Goal: Transaction & Acquisition: Download file/media

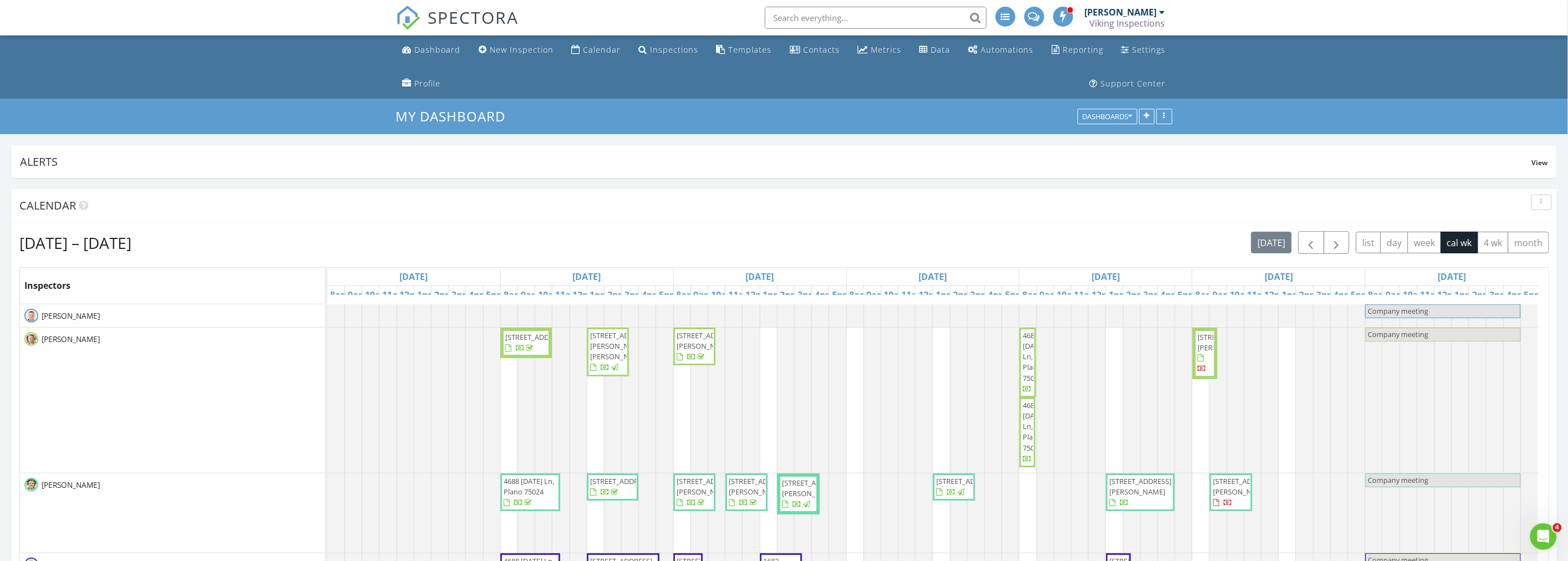
scroll to position [1999, 1588]
click at [1544, 203] on div "button" at bounding box center [1541, 202] width 10 height 8
click at [1539, 227] on div "Refresh" at bounding box center [1531, 227] width 40 height 13
click at [211, 60] on ul "Dashboard New Inspection Calendar Inspections Templates Contacts Metrics Data A…" at bounding box center [784, 67] width 1568 height 63
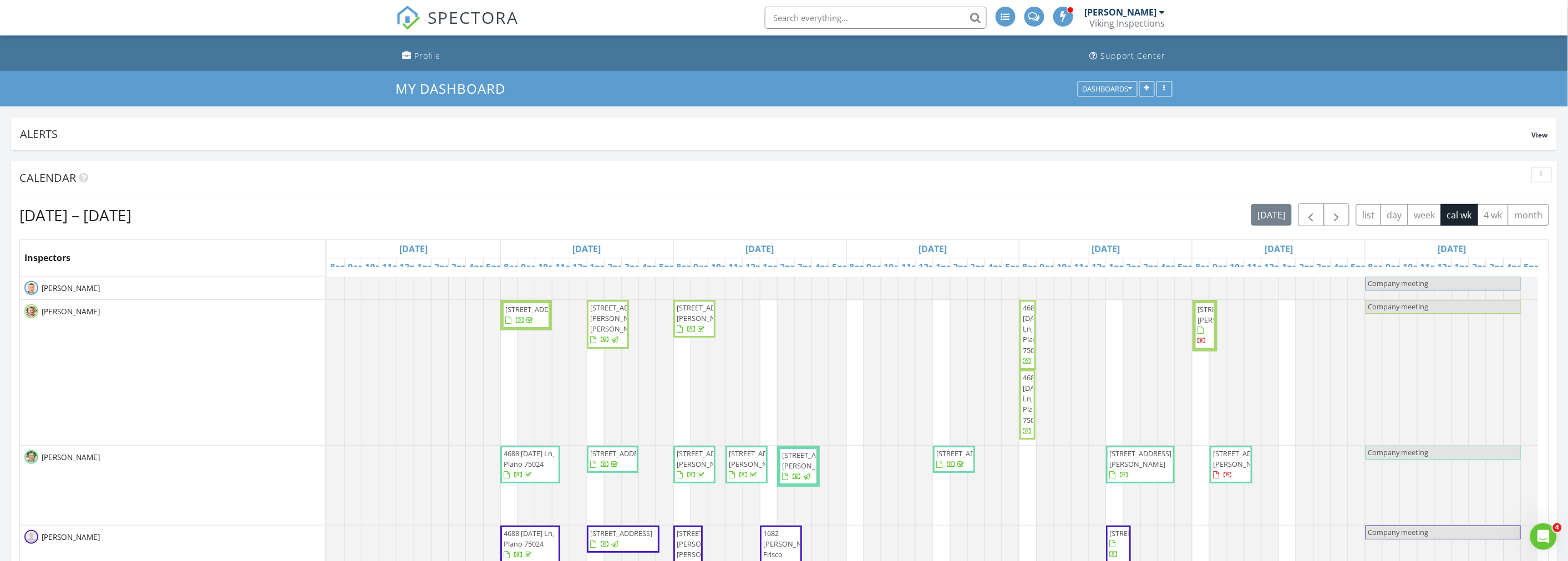
scroll to position [0, 0]
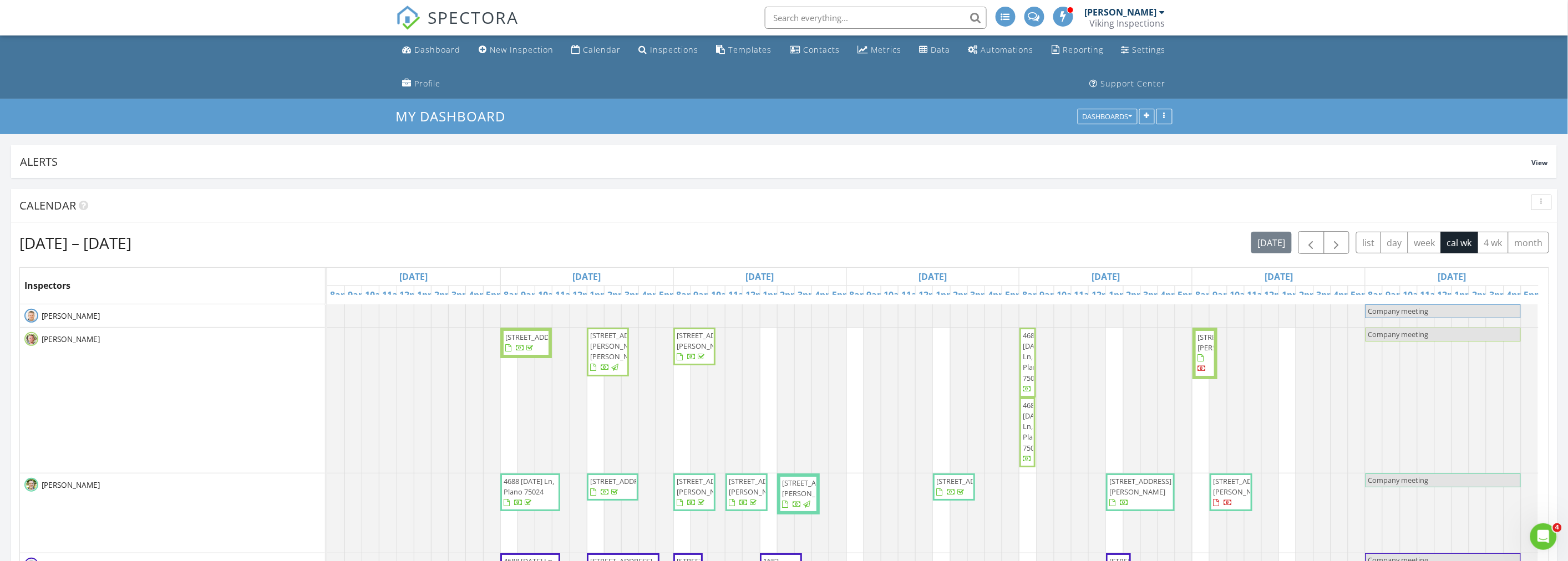
click at [1538, 201] on div "button" at bounding box center [1541, 202] width 10 height 8
click at [1533, 223] on div "Refresh" at bounding box center [1531, 227] width 40 height 13
click at [274, 82] on ul "Dashboard New Inspection Calendar Inspections Templates Contacts Metrics Data A…" at bounding box center [784, 67] width 1568 height 63
click at [694, 242] on div "[DATE] – [DATE] [DATE] list day week cal wk 4 wk month" at bounding box center [784, 242] width 1530 height 22
click at [1069, 56] on link "Reporting" at bounding box center [1078, 50] width 61 height 21
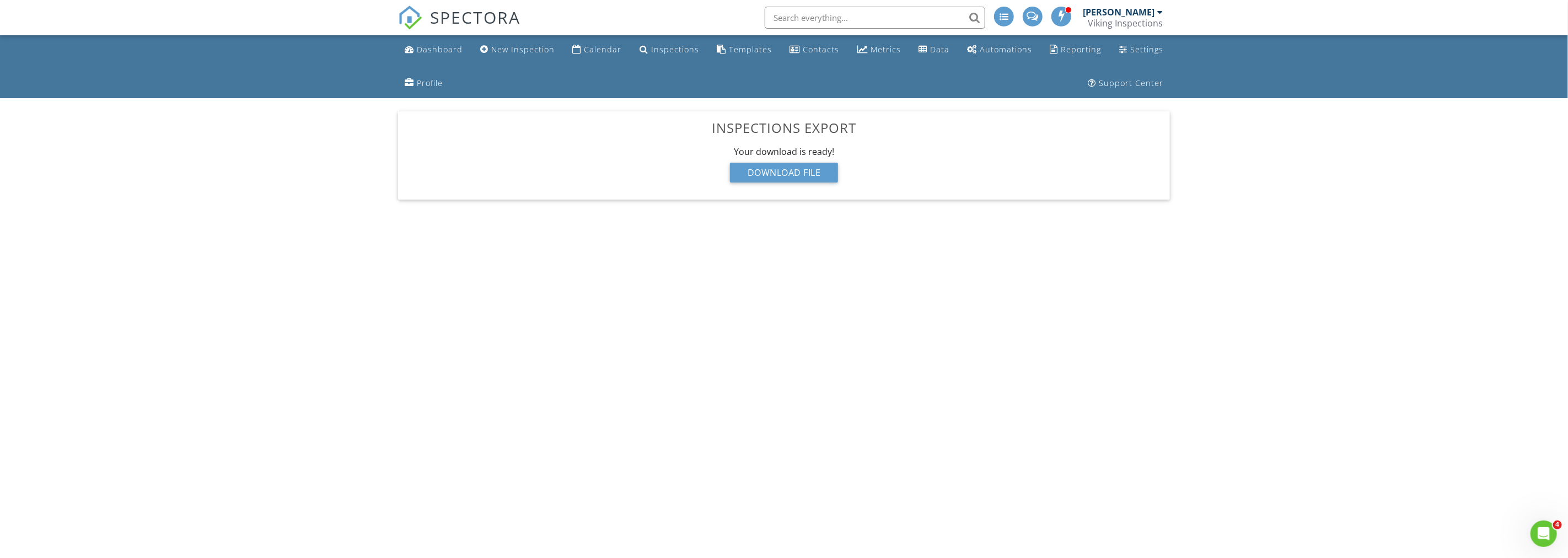
click at [787, 161] on div "Your download is ready! Download File" at bounding box center [783, 168] width 754 height 45
click at [812, 171] on div "Download File" at bounding box center [784, 172] width 108 height 20
click at [808, 176] on div "Download File" at bounding box center [784, 172] width 108 height 20
click at [1136, 50] on div "Settings" at bounding box center [1147, 49] width 33 height 10
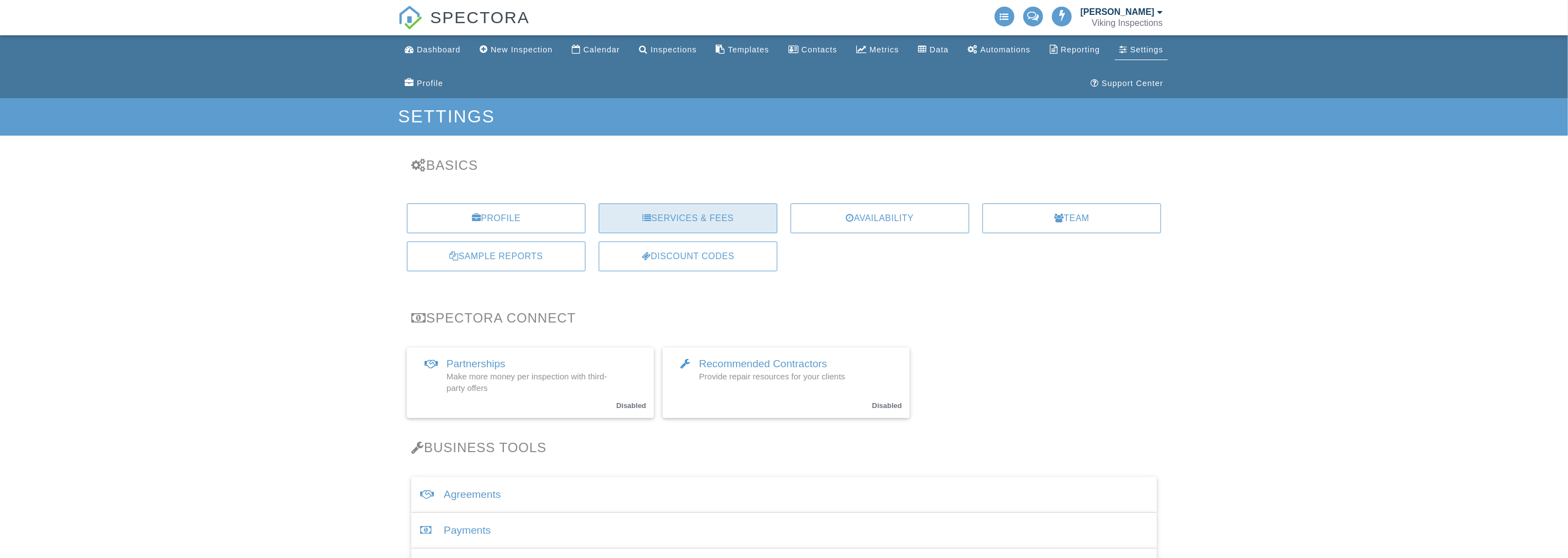
click at [733, 217] on div "Services & Fees" at bounding box center [688, 218] width 179 height 30
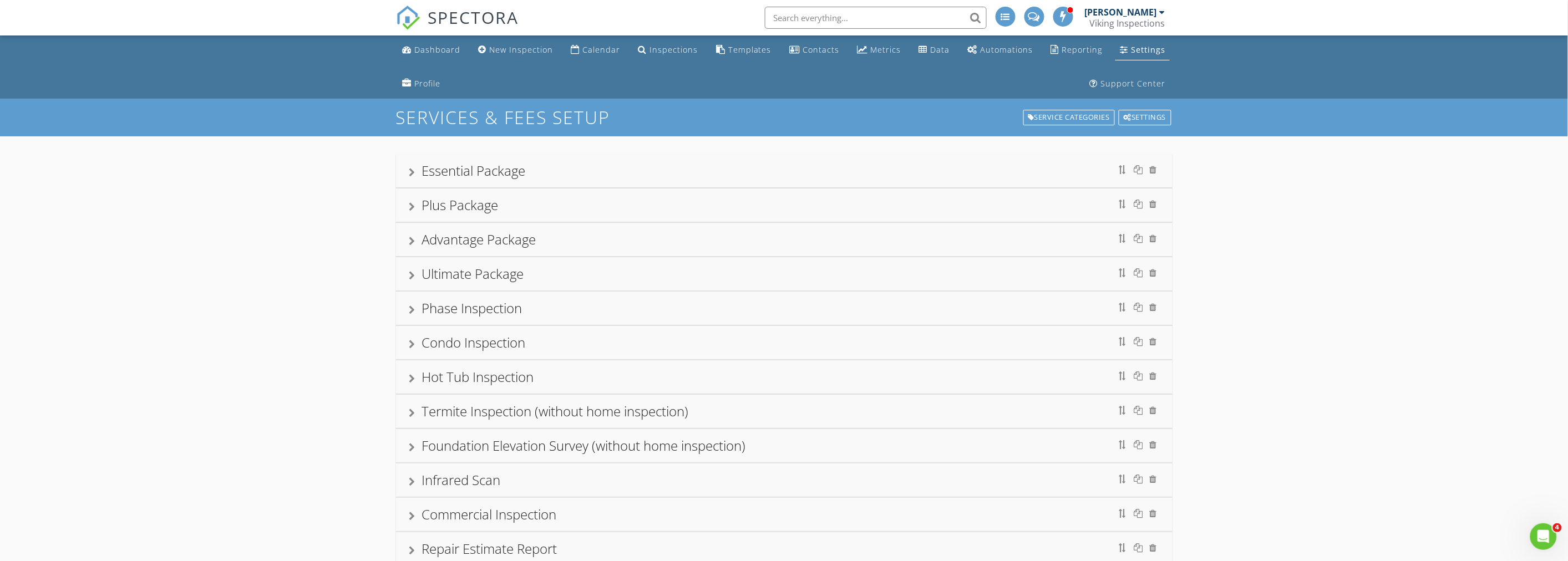
click at [411, 172] on div at bounding box center [412, 172] width 6 height 9
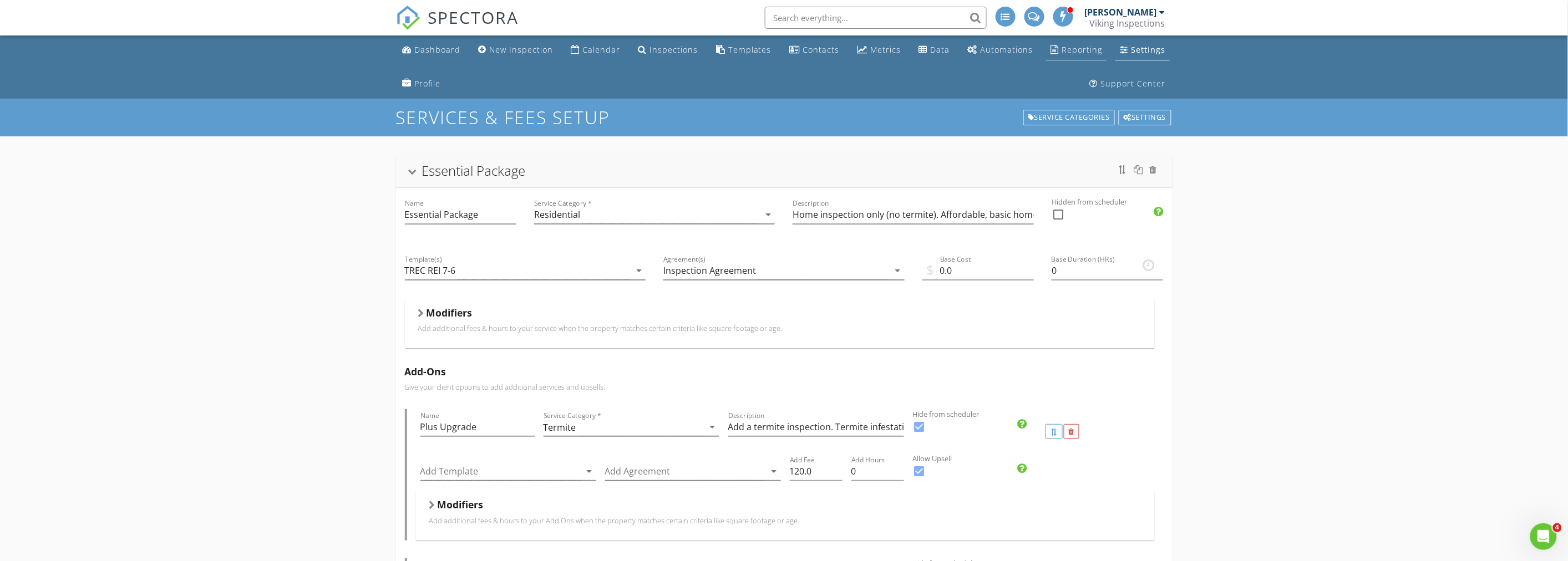
click at [1090, 51] on div "Reporting" at bounding box center [1081, 49] width 41 height 10
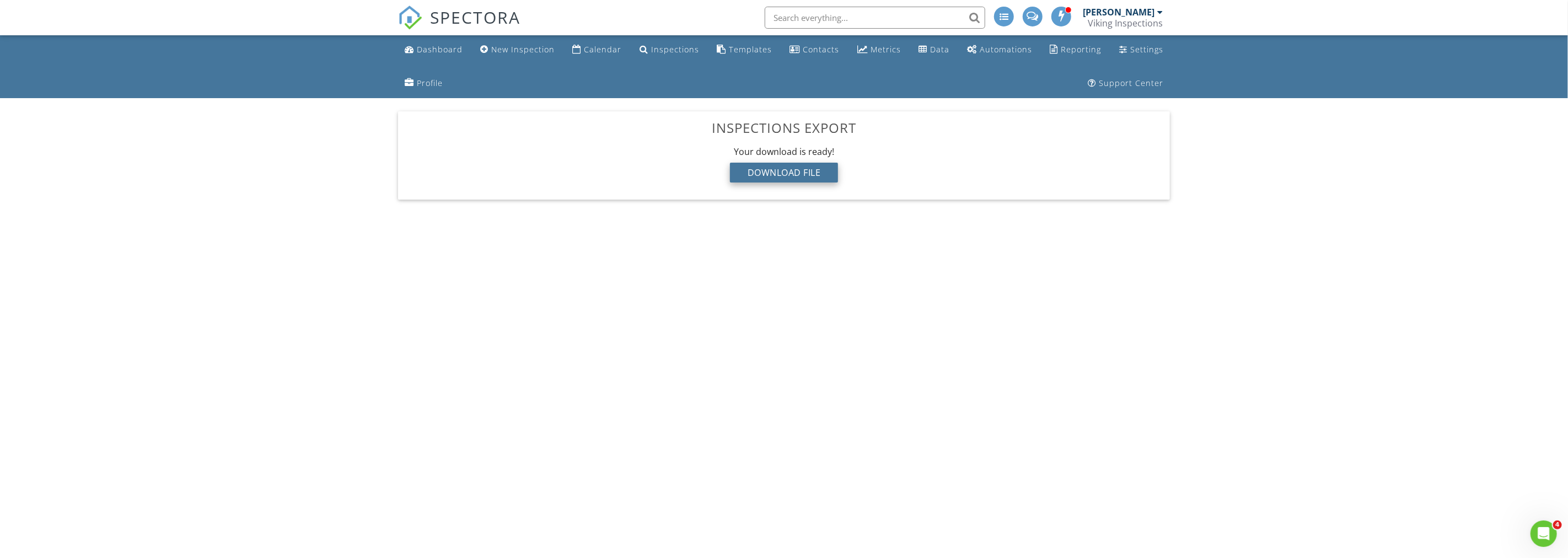
click at [802, 171] on div "Download File" at bounding box center [784, 172] width 108 height 20
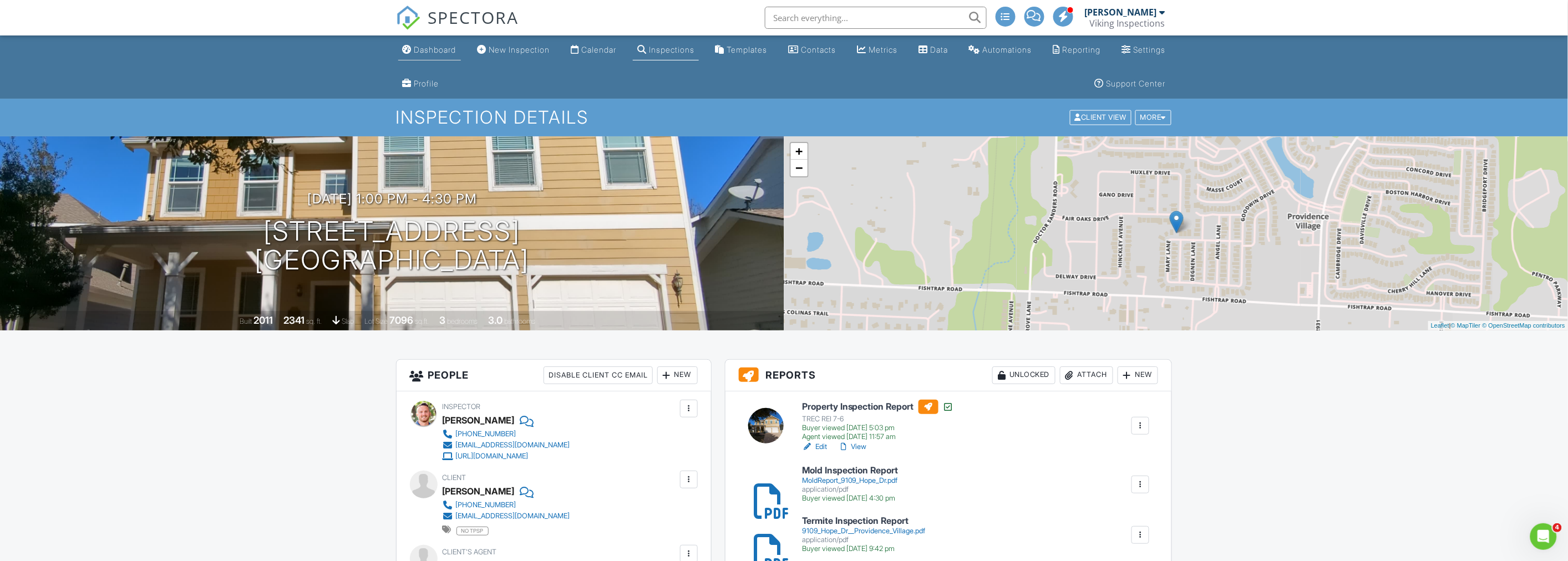
click at [417, 48] on div "Dashboard" at bounding box center [435, 49] width 42 height 10
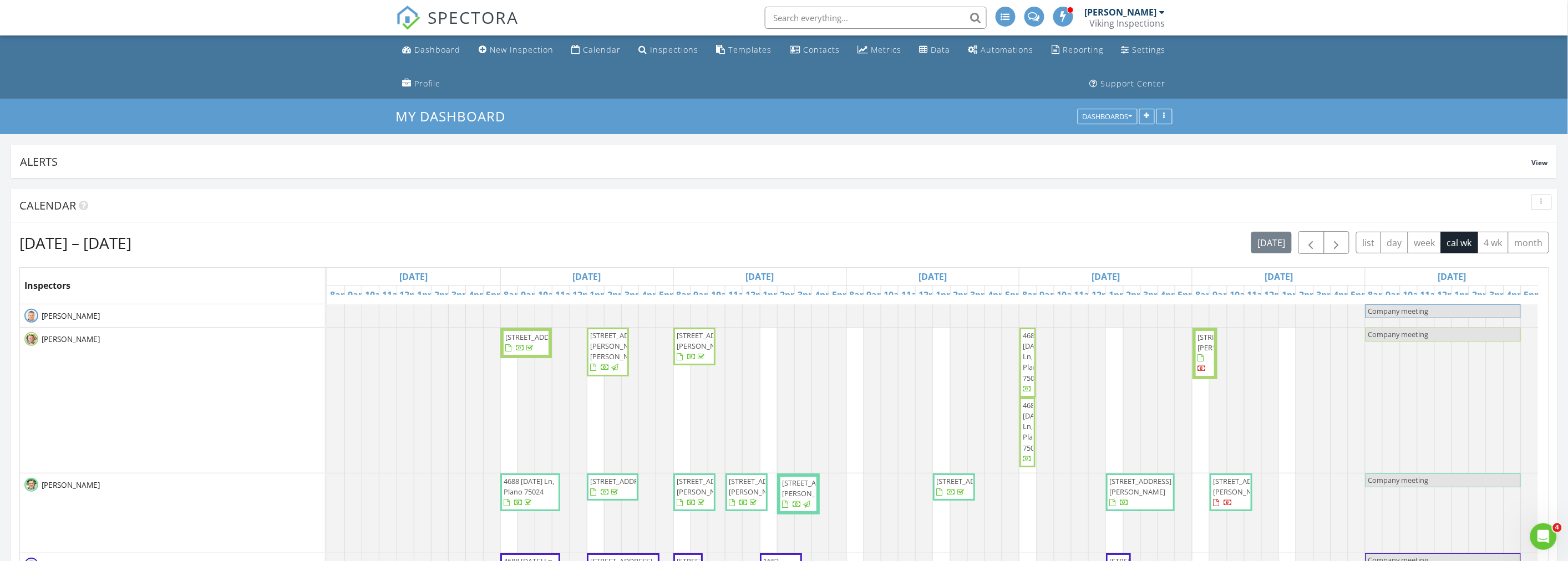
click at [1540, 201] on icon "button" at bounding box center [1541, 202] width 2 height 8
click at [1534, 227] on div "Refresh" at bounding box center [1531, 227] width 40 height 13
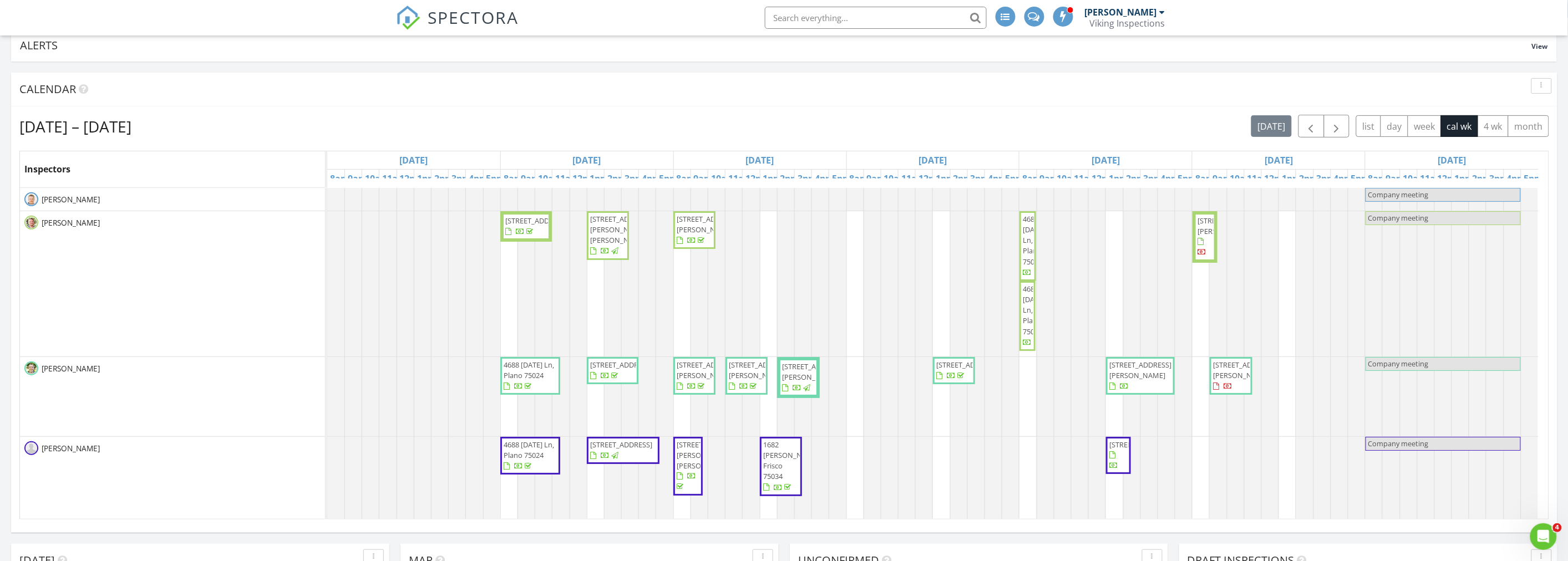
scroll to position [123, 0]
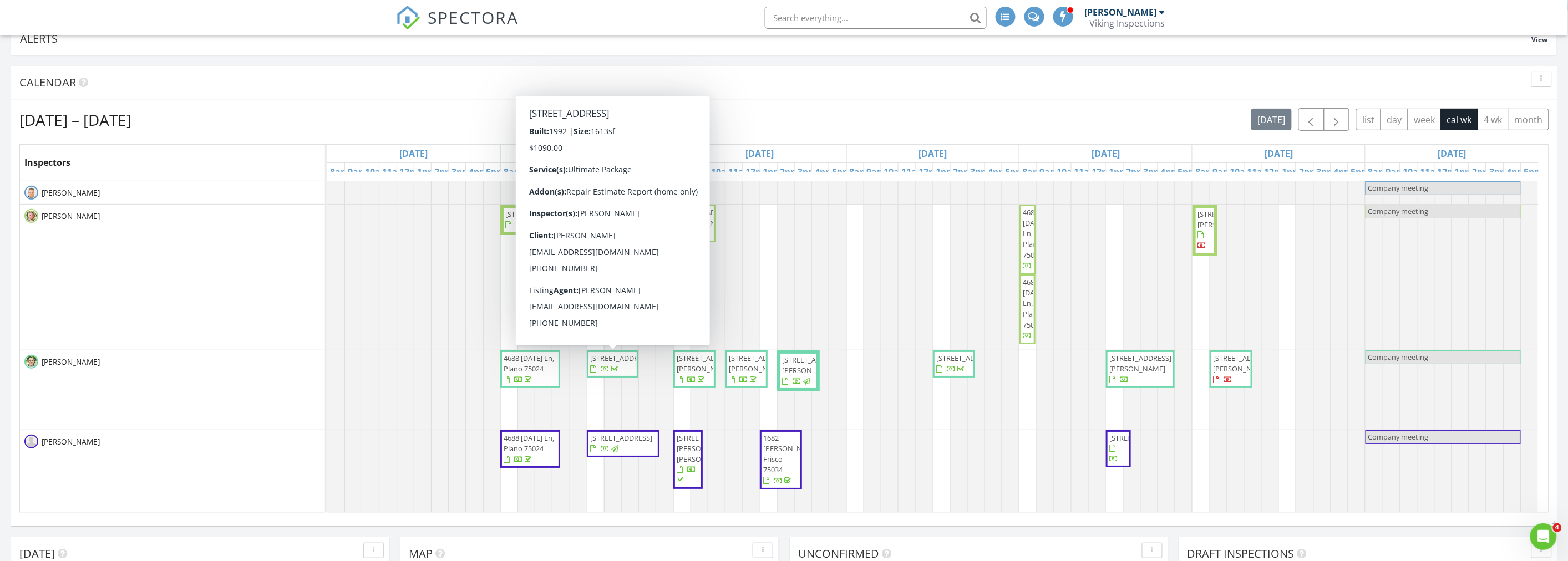
click at [272, 100] on div "Aug 24 – 30, 2025 today list day week cal wk 4 wk month Inspectors Sun 8/24 Mon…" at bounding box center [784, 309] width 1546 height 421
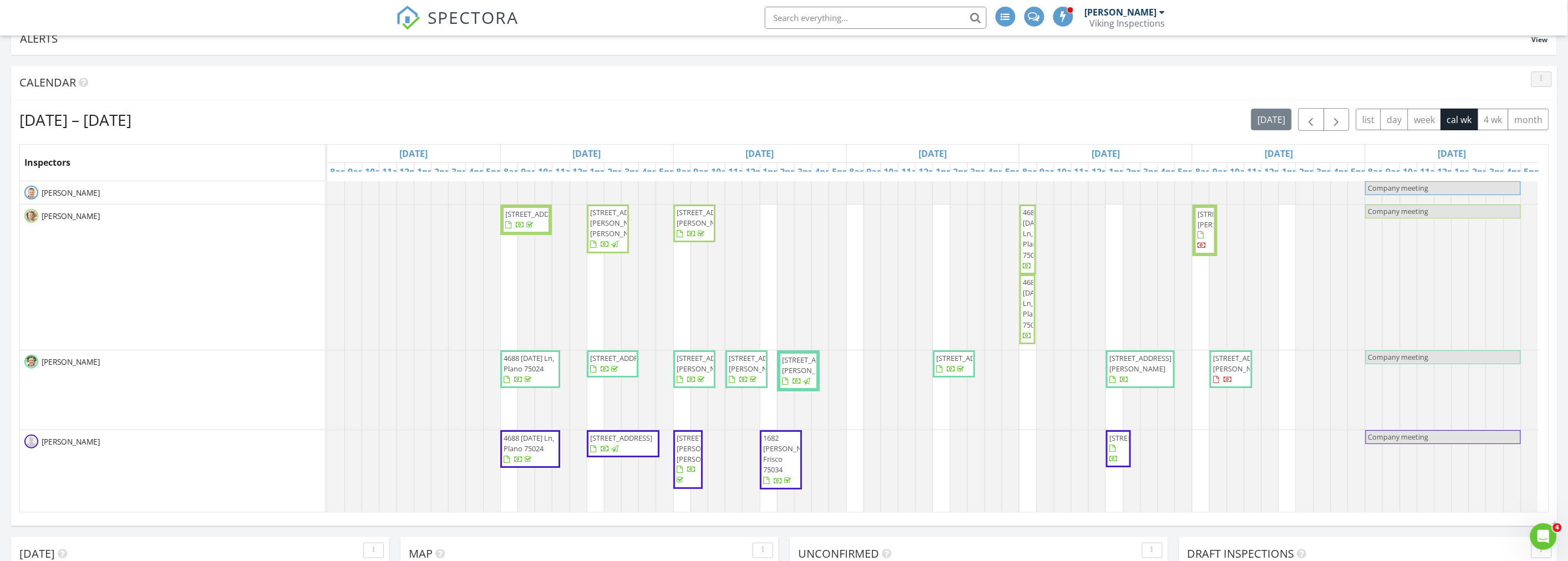
click at [1539, 78] on div "button" at bounding box center [1541, 79] width 10 height 8
click at [1535, 102] on div "Refresh" at bounding box center [1531, 104] width 40 height 13
click at [795, 108] on div "Aug 24 – 30, 2025 today list day week cal wk 4 wk month" at bounding box center [784, 119] width 1530 height 22
click at [807, 124] on div "Aug 24 – 30, 2025 today list day week cal wk 4 wk month" at bounding box center [784, 119] width 1530 height 22
click at [724, 123] on div "[DATE] – [DATE] [DATE] list day week cal wk 4 wk month" at bounding box center [784, 119] width 1530 height 22
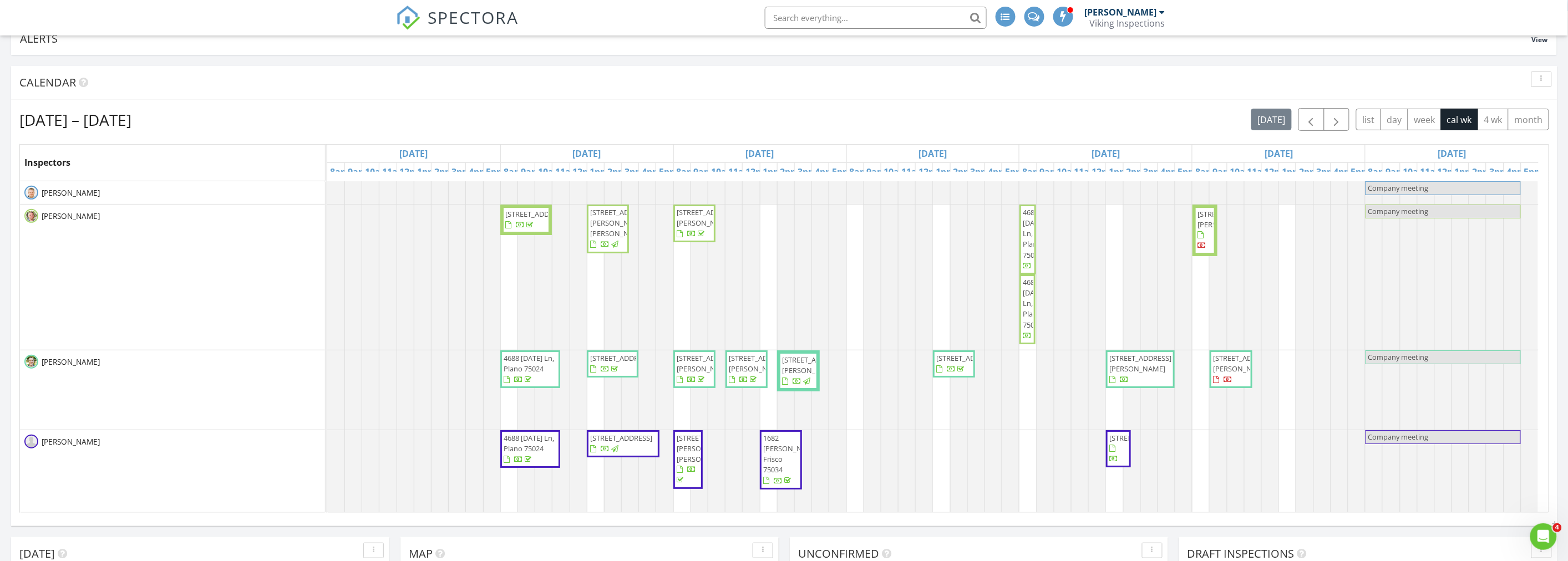
click at [803, 127] on div "[DATE] – [DATE] [DATE] list day week cal wk 4 wk month" at bounding box center [784, 119] width 1530 height 22
click at [797, 121] on div "[DATE] – [DATE] [DATE] list day week cal wk 4 wk month" at bounding box center [784, 119] width 1530 height 22
click at [1540, 82] on icon "button" at bounding box center [1541, 79] width 2 height 8
click at [1532, 102] on div "Refresh" at bounding box center [1531, 104] width 40 height 13
click at [765, 114] on div "[DATE] – [DATE] [DATE] list day week cal wk 4 wk month" at bounding box center [784, 119] width 1530 height 22
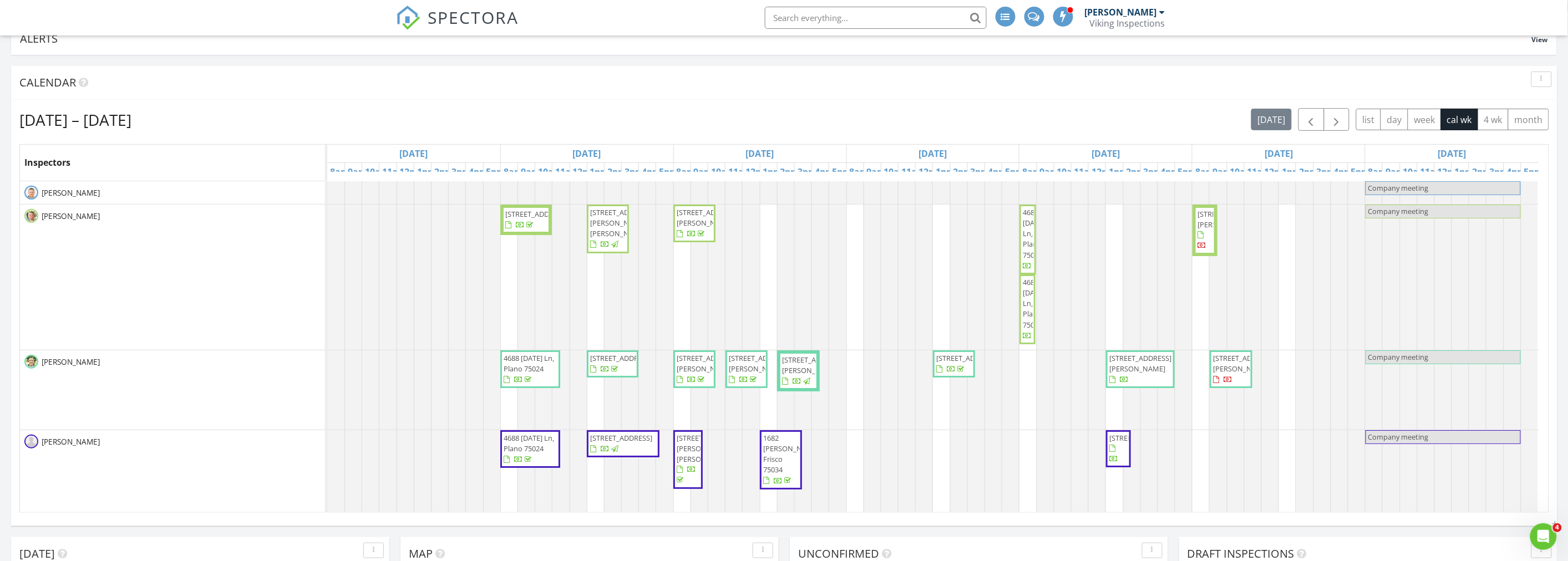
click at [802, 119] on div "[DATE] – [DATE] [DATE] list day week cal wk 4 wk month" at bounding box center [784, 119] width 1530 height 22
click at [1542, 81] on div "button" at bounding box center [1541, 79] width 10 height 8
click at [1542, 99] on div "Refresh" at bounding box center [1531, 104] width 40 height 13
click at [497, 110] on div "[DATE] – [DATE] [DATE] list day week cal wk 4 wk month" at bounding box center [784, 119] width 1530 height 22
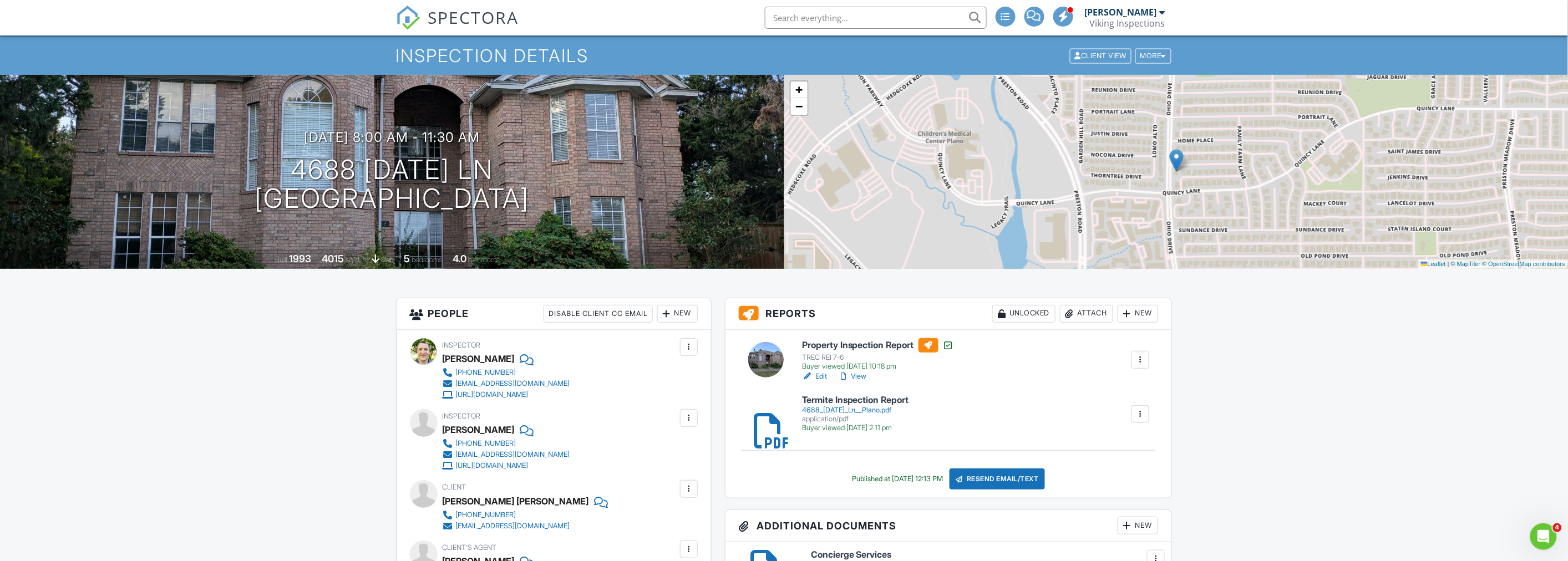
click at [862, 375] on link "View" at bounding box center [852, 376] width 29 height 11
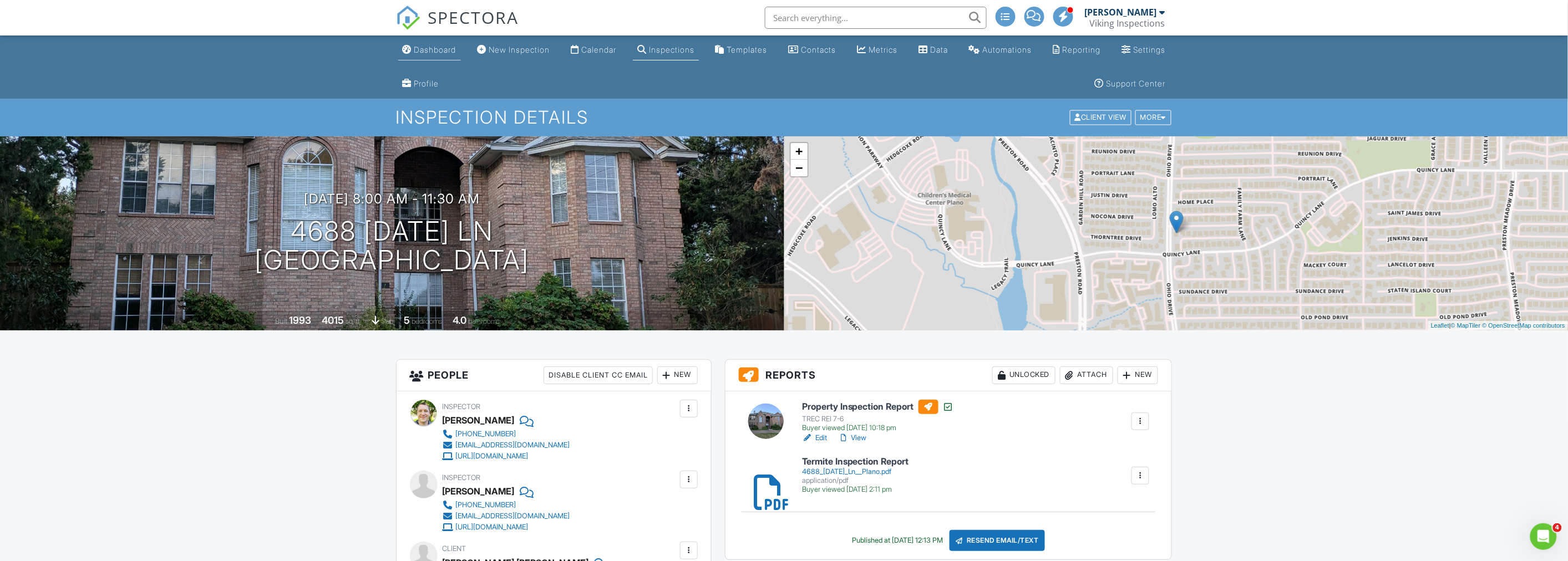
click at [431, 46] on div "Dashboard" at bounding box center [435, 49] width 42 height 10
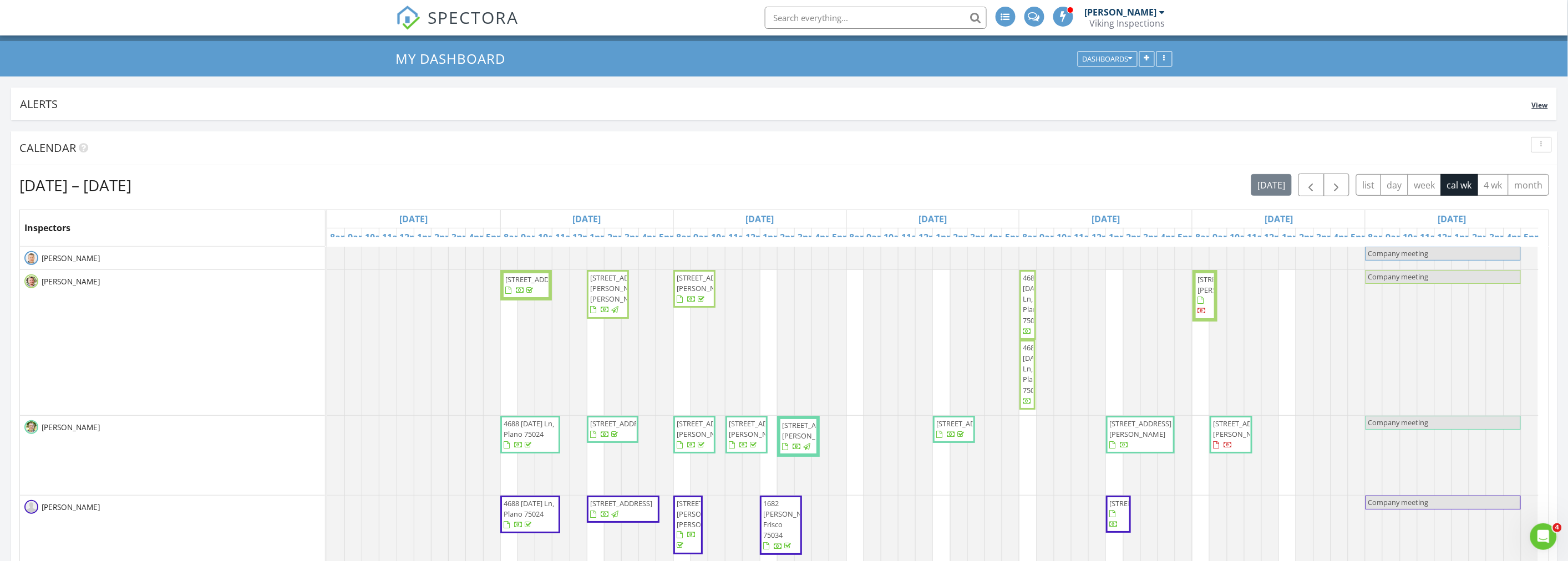
scroll to position [123, 0]
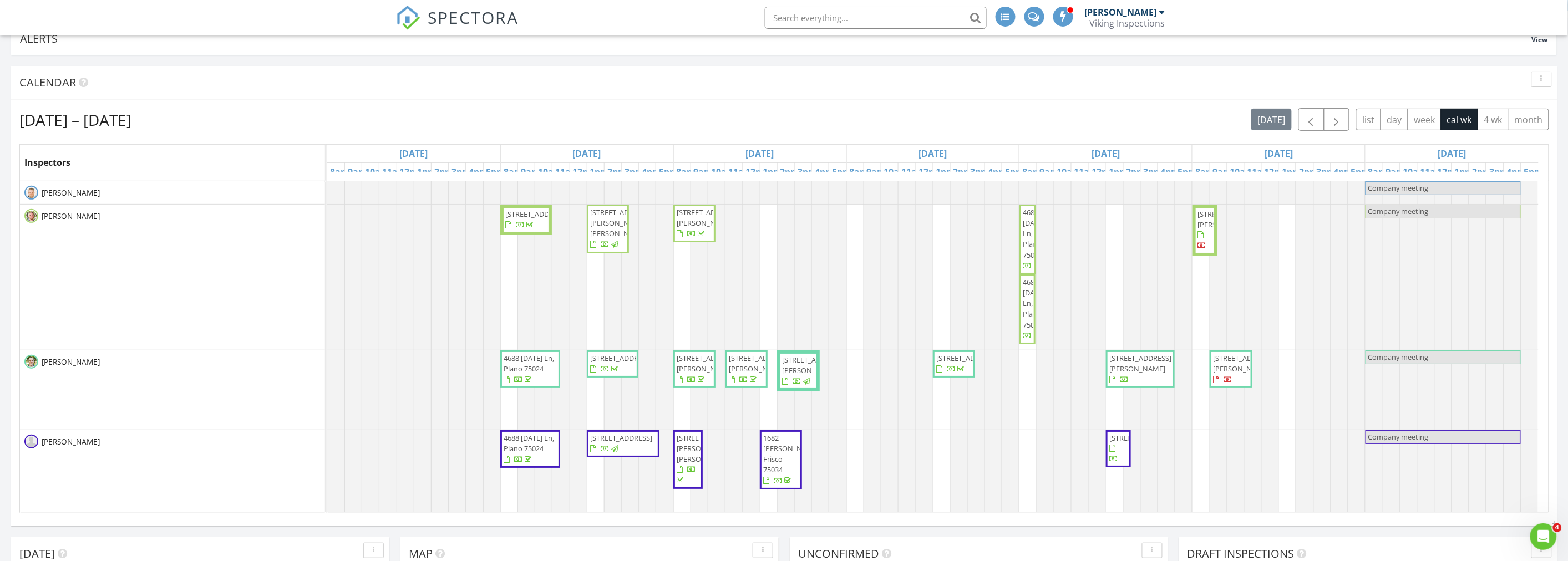
click at [294, 92] on div "Calendar" at bounding box center [784, 82] width 1546 height 34
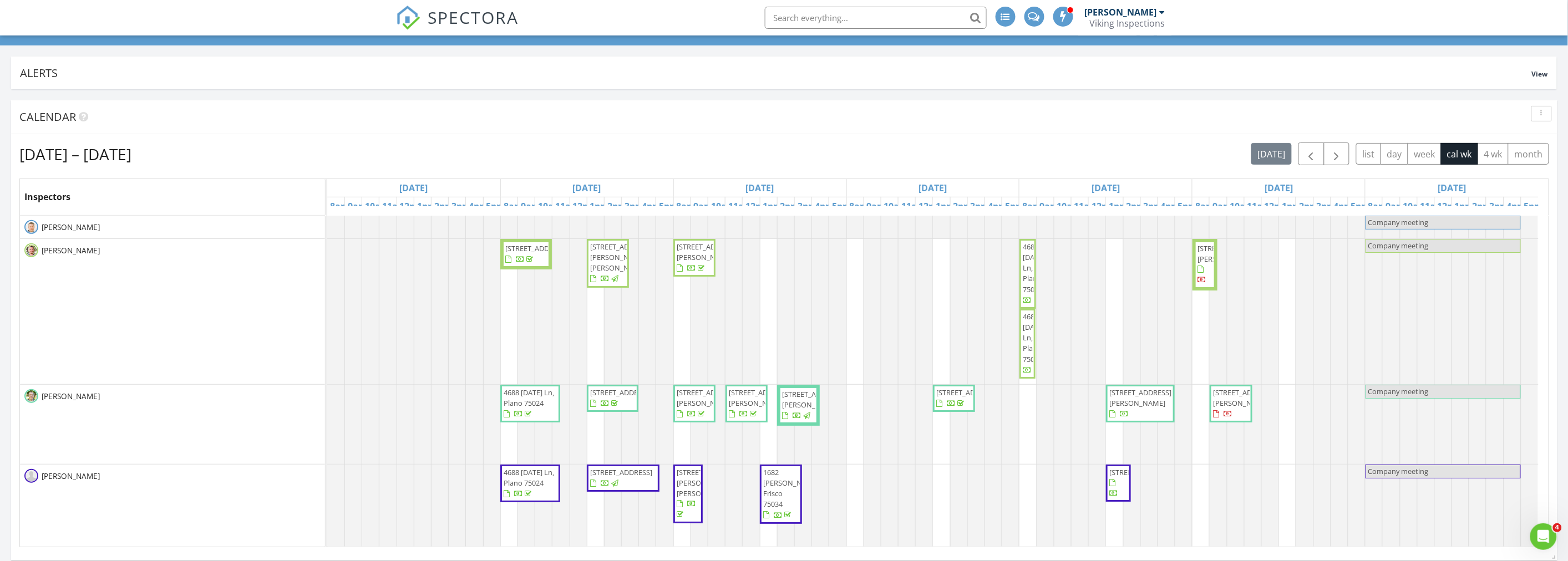
scroll to position [61, 0]
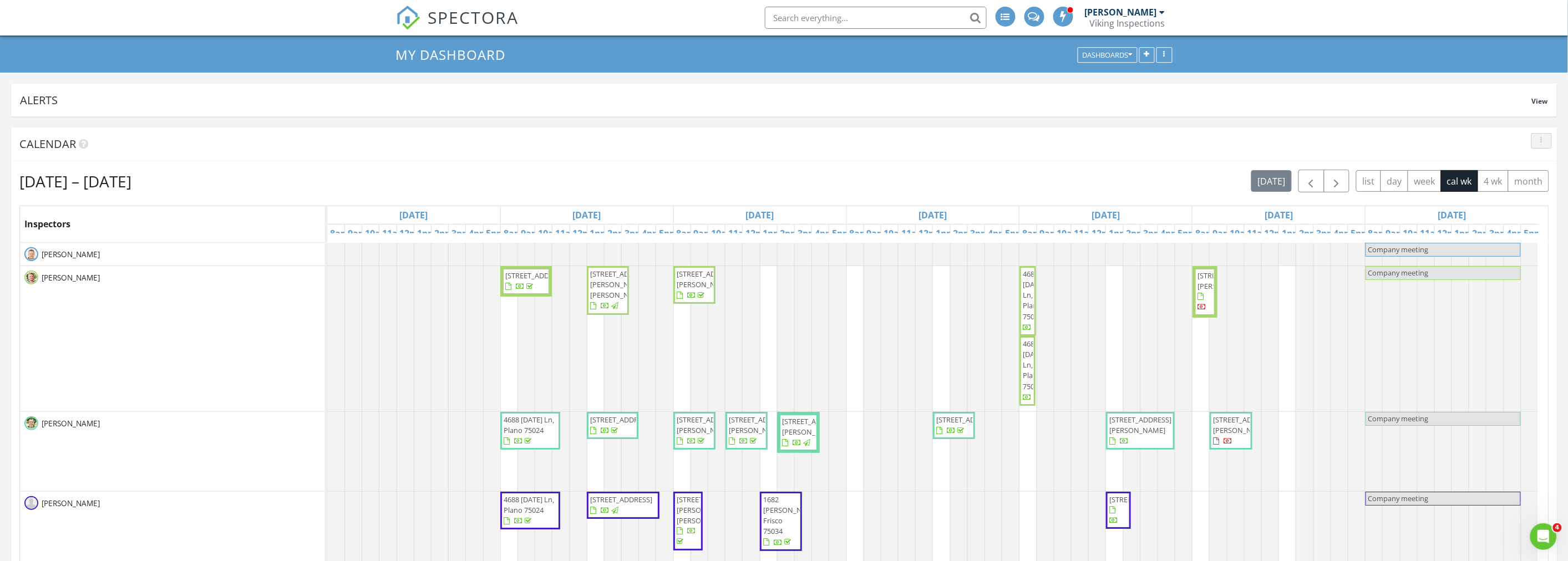
click at [1534, 137] on button "button" at bounding box center [1541, 141] width 21 height 16
click at [1531, 164] on div "Refresh" at bounding box center [1531, 166] width 40 height 13
click at [762, 176] on div "[DATE] – [DATE] [DATE] list day week cal wk 4 wk month" at bounding box center [784, 181] width 1530 height 22
click at [921, 185] on div "[DATE] – [DATE] [DATE] list day week cal wk 4 wk month" at bounding box center [784, 181] width 1530 height 22
click at [775, 178] on div "[DATE] – [DATE] [DATE] list day week cal wk 4 wk month" at bounding box center [784, 181] width 1530 height 22
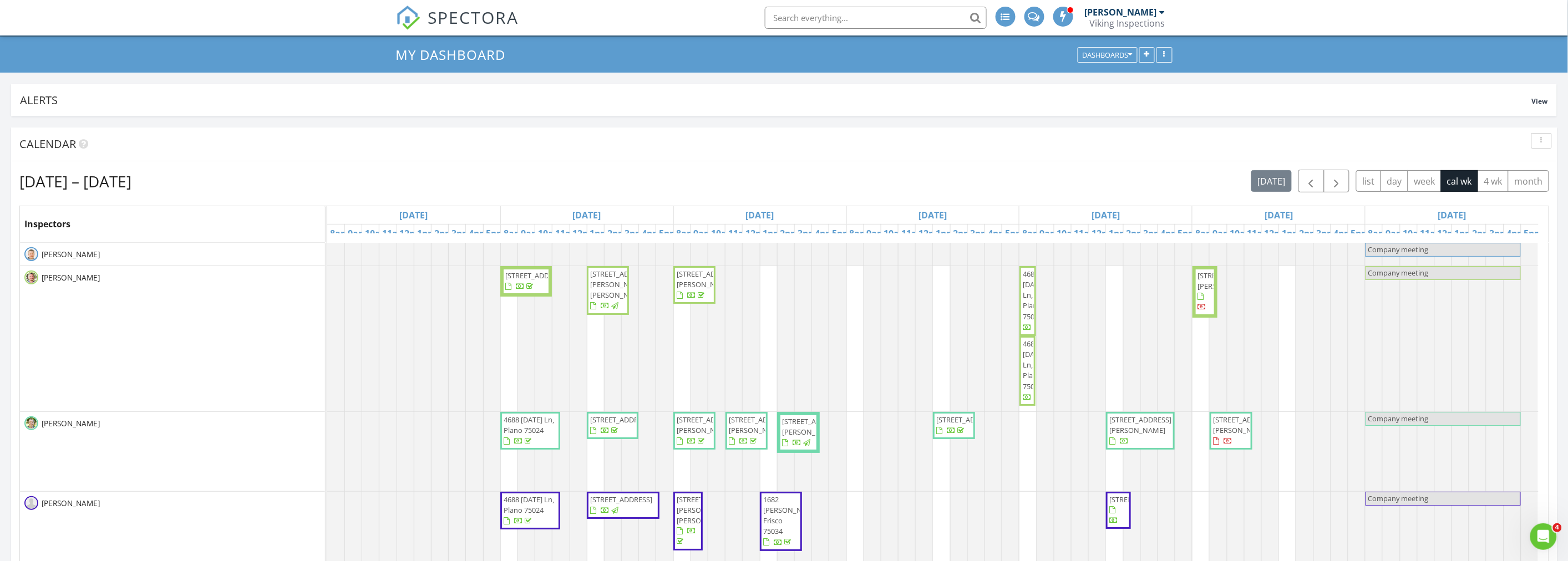
click at [816, 180] on div "[DATE] – [DATE] [DATE] list day week cal wk 4 wk month" at bounding box center [784, 181] width 1530 height 22
click at [812, 183] on div "[DATE] – [DATE] [DATE] list day week cal wk 4 wk month" at bounding box center [784, 181] width 1530 height 22
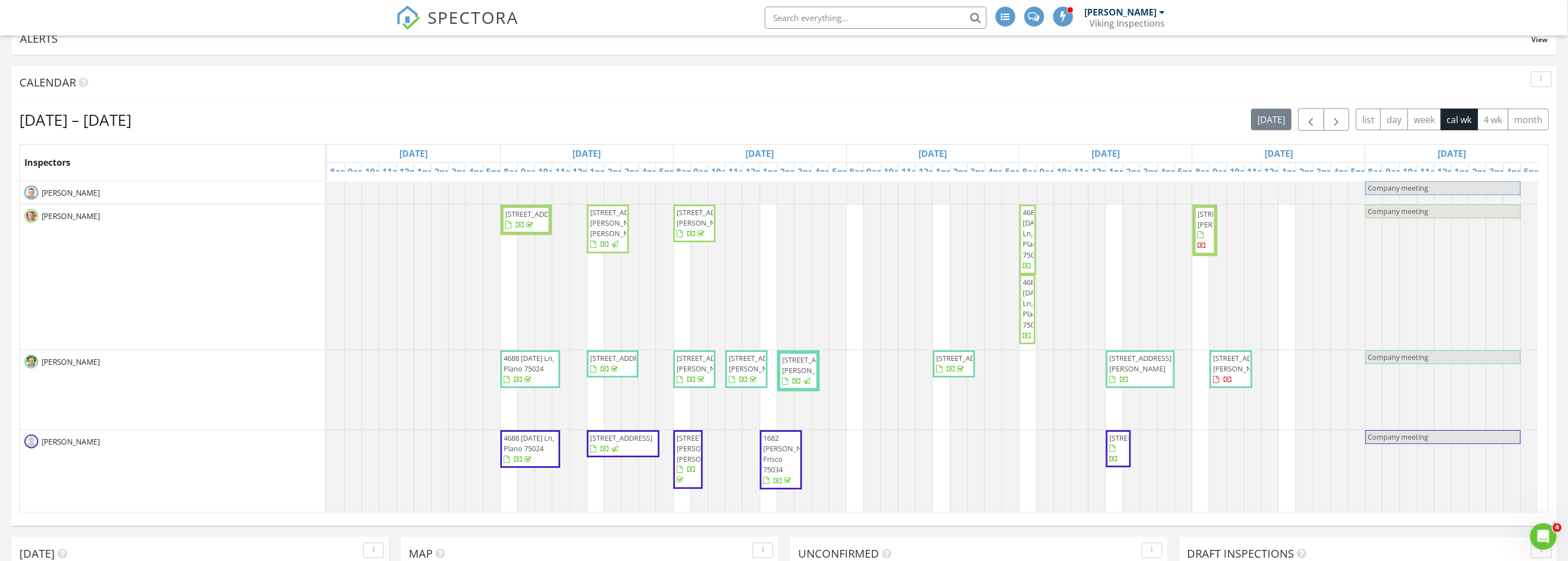
scroll to position [185, 0]
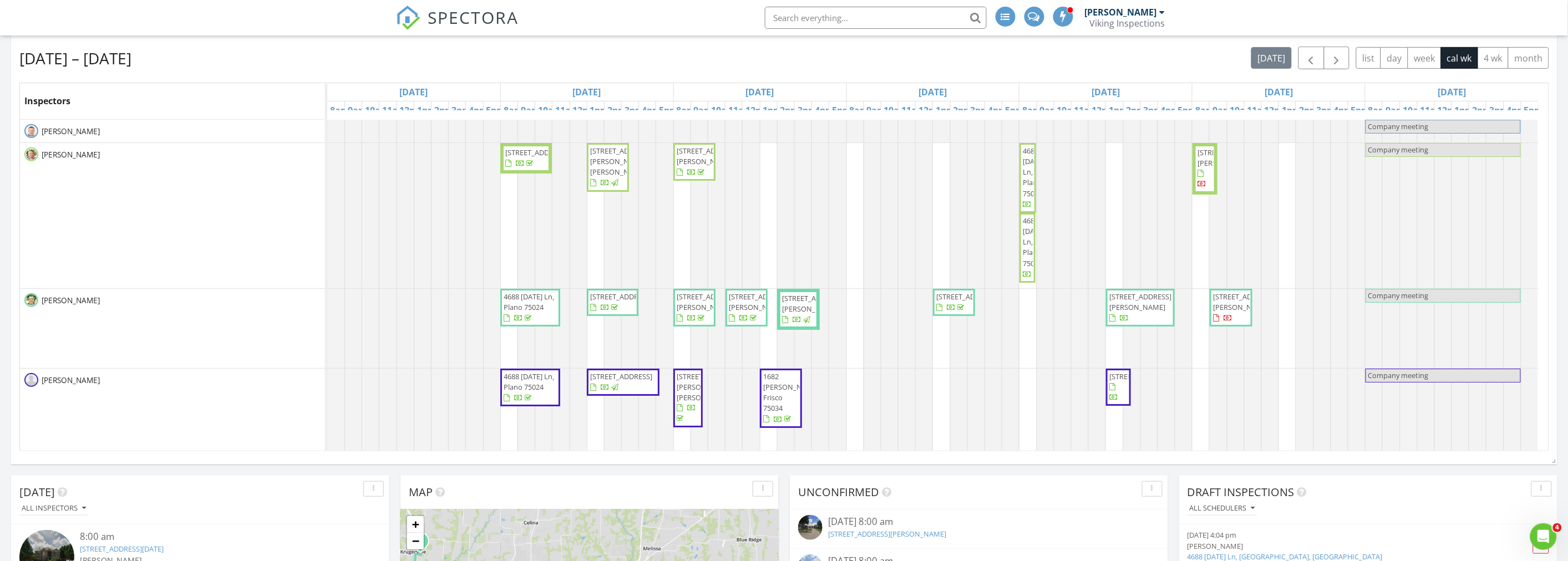
click at [325, 60] on div "[DATE] – [DATE] [DATE] list day week cal wk 4 wk month" at bounding box center [784, 58] width 1530 height 22
click at [323, 60] on div "[DATE] – [DATE] [DATE] list day week cal wk 4 wk month" at bounding box center [784, 58] width 1530 height 22
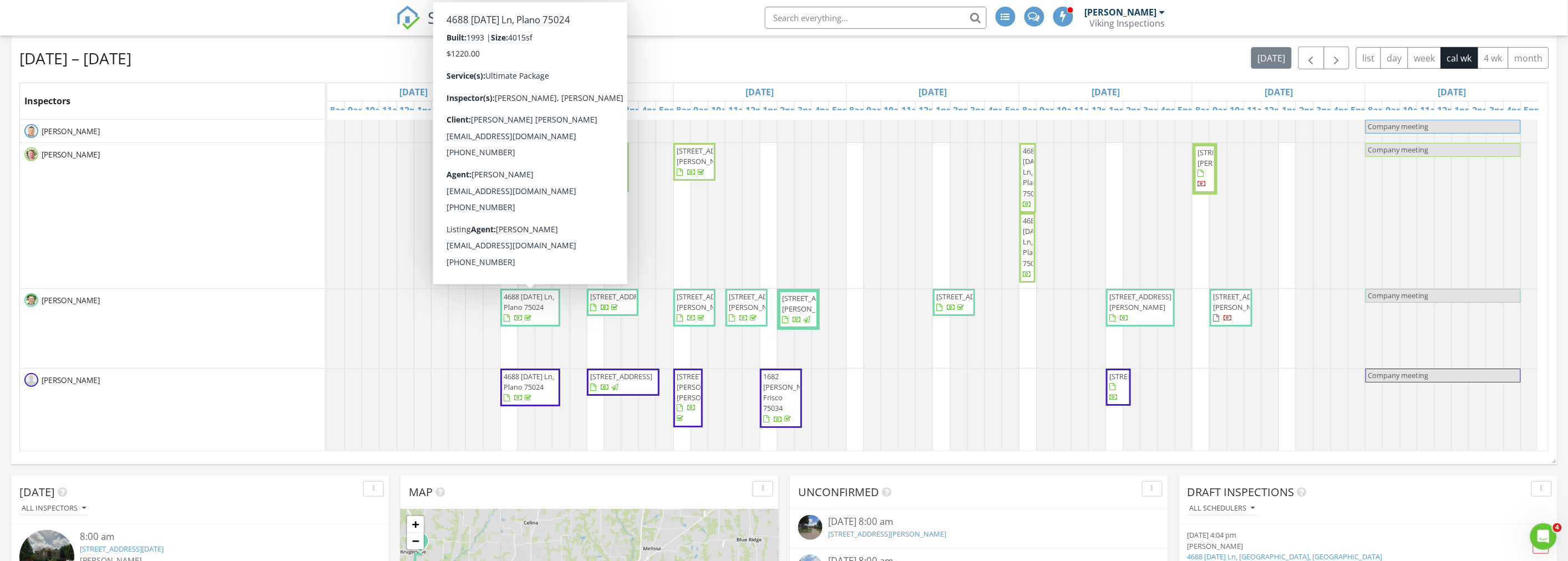
click at [522, 301] on span "4688 [DATE] Ln, Plano 75024" at bounding box center [530, 308] width 55 height 33
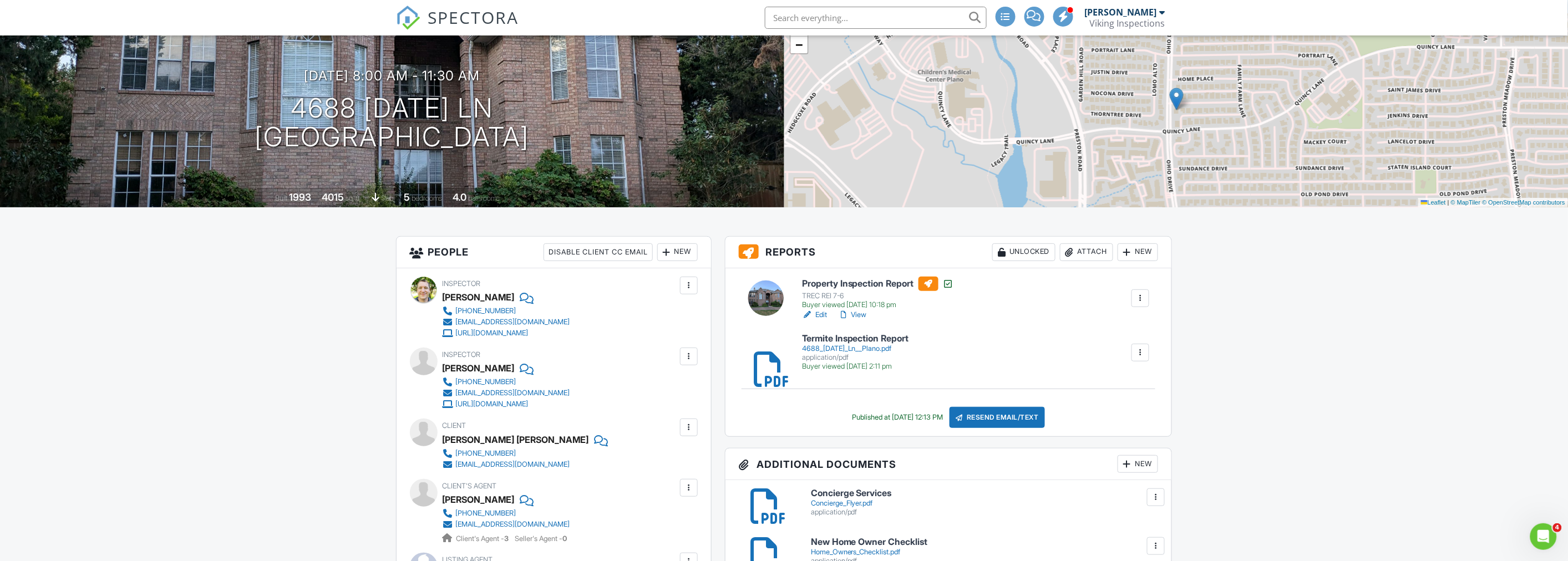
scroll to position [185, 0]
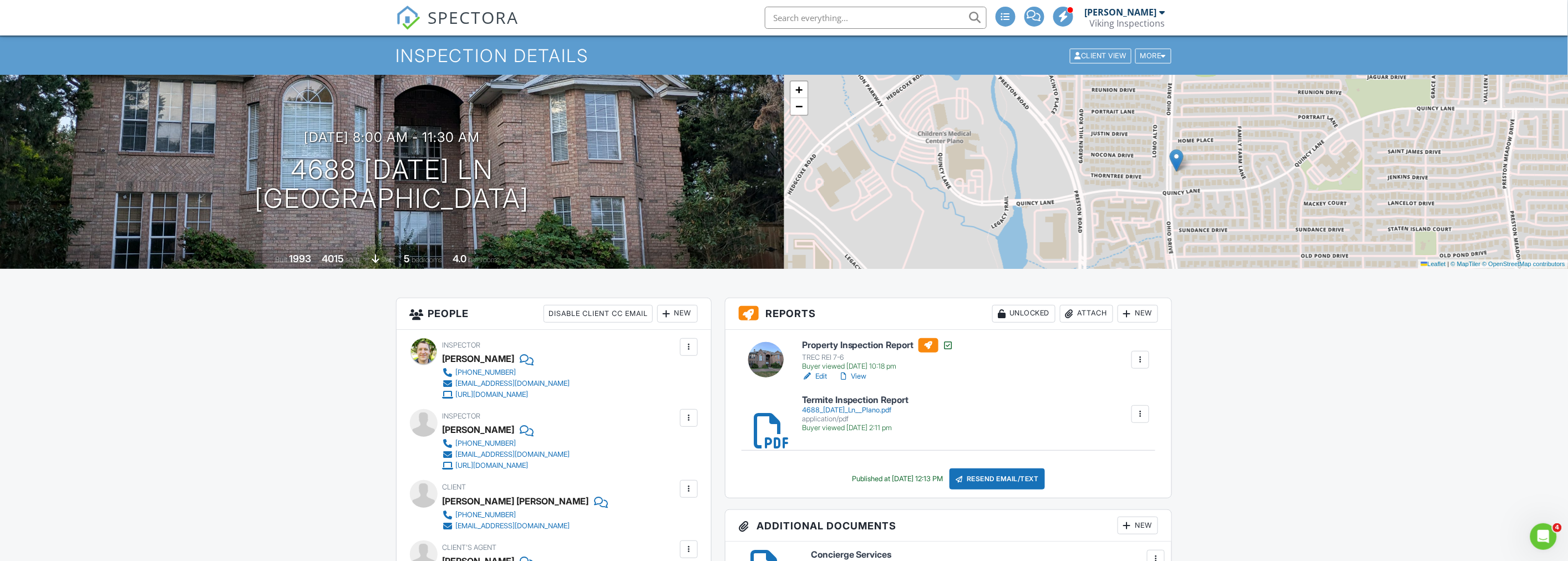
scroll to position [0, 0]
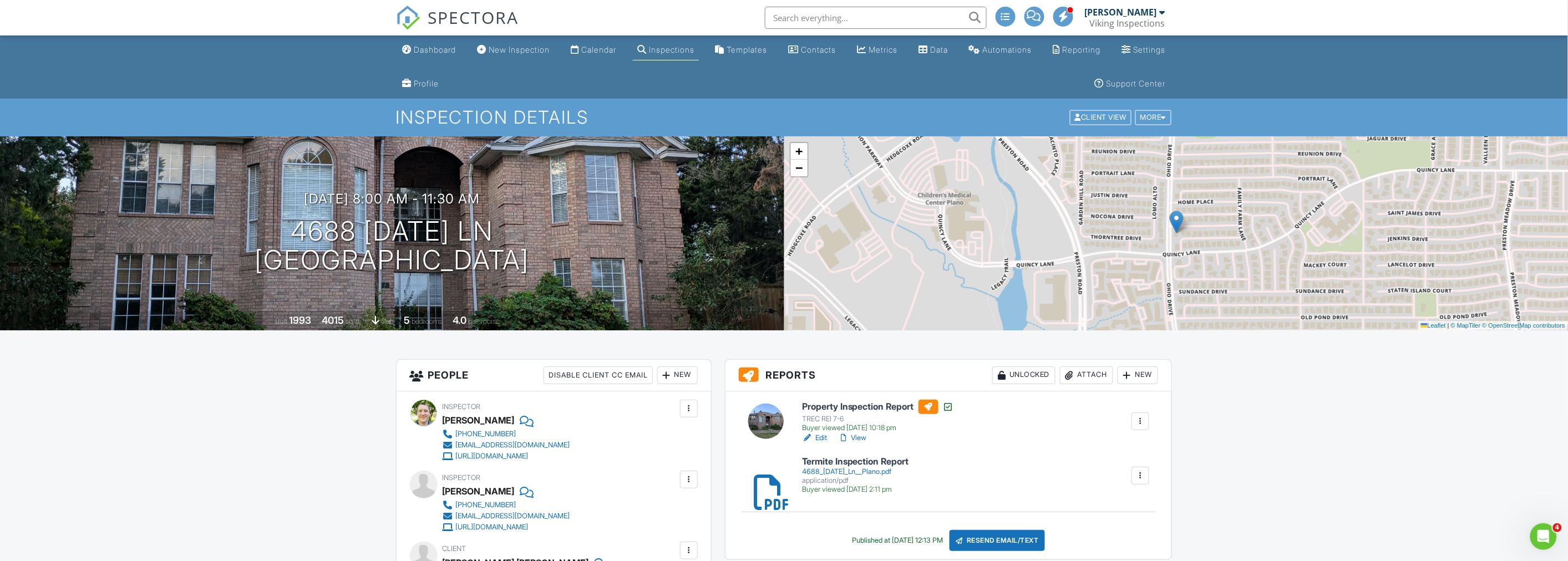
click at [203, 56] on ul "Dashboard New Inspection Calendar Inspections Templates Contacts Metrics Data A…" at bounding box center [784, 67] width 1568 height 63
click at [217, 62] on ul "Dashboard New Inspection Calendar Inspections Templates Contacts Metrics Data A…" at bounding box center [784, 67] width 1568 height 63
click at [203, 63] on ul "Dashboard New Inspection Calendar Inspections Templates Contacts Metrics Data A…" at bounding box center [784, 67] width 1568 height 63
click at [202, 63] on ul "Dashboard New Inspection Calendar Inspections Templates Contacts Metrics Data A…" at bounding box center [784, 67] width 1568 height 63
click at [247, 75] on ul "Dashboard New Inspection Calendar Inspections Templates Contacts Metrics Data A…" at bounding box center [784, 67] width 1568 height 63
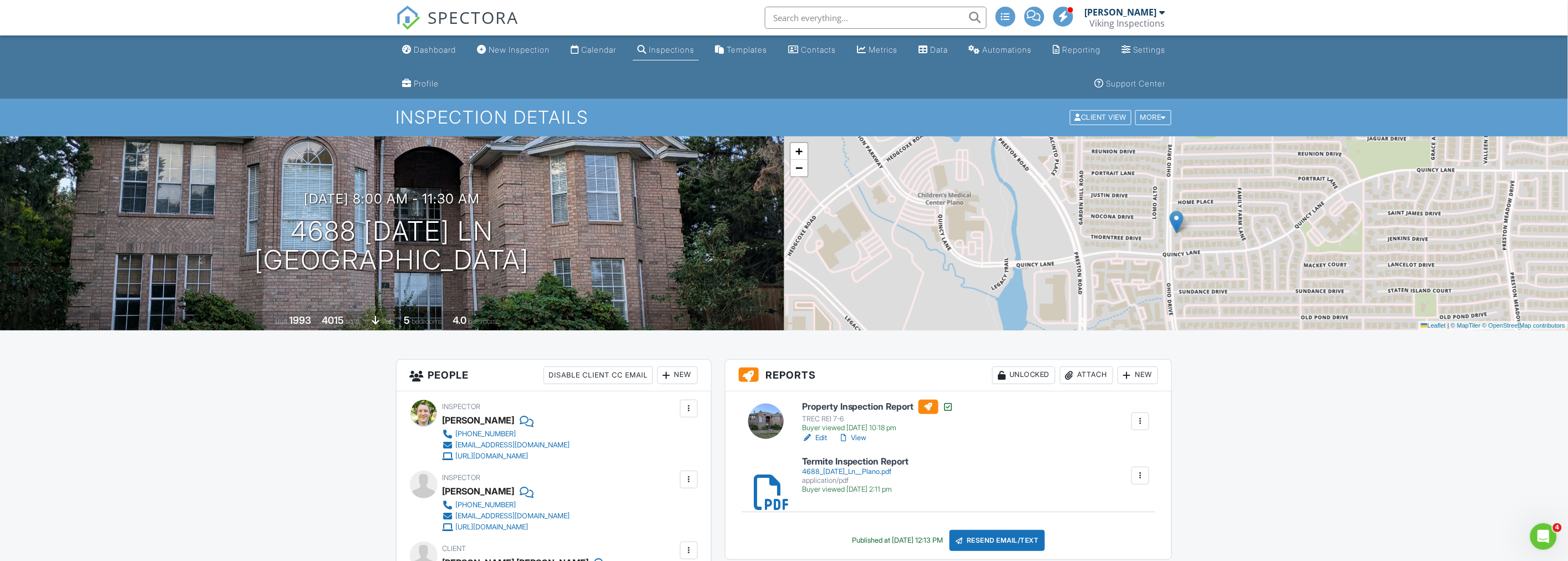
click at [191, 78] on ul "Dashboard New Inspection Calendar Inspections Templates Contacts Metrics Data A…" at bounding box center [784, 67] width 1568 height 63
click at [222, 70] on ul "Dashboard New Inspection Calendar Inspections Templates Contacts Metrics Data A…" at bounding box center [784, 67] width 1568 height 63
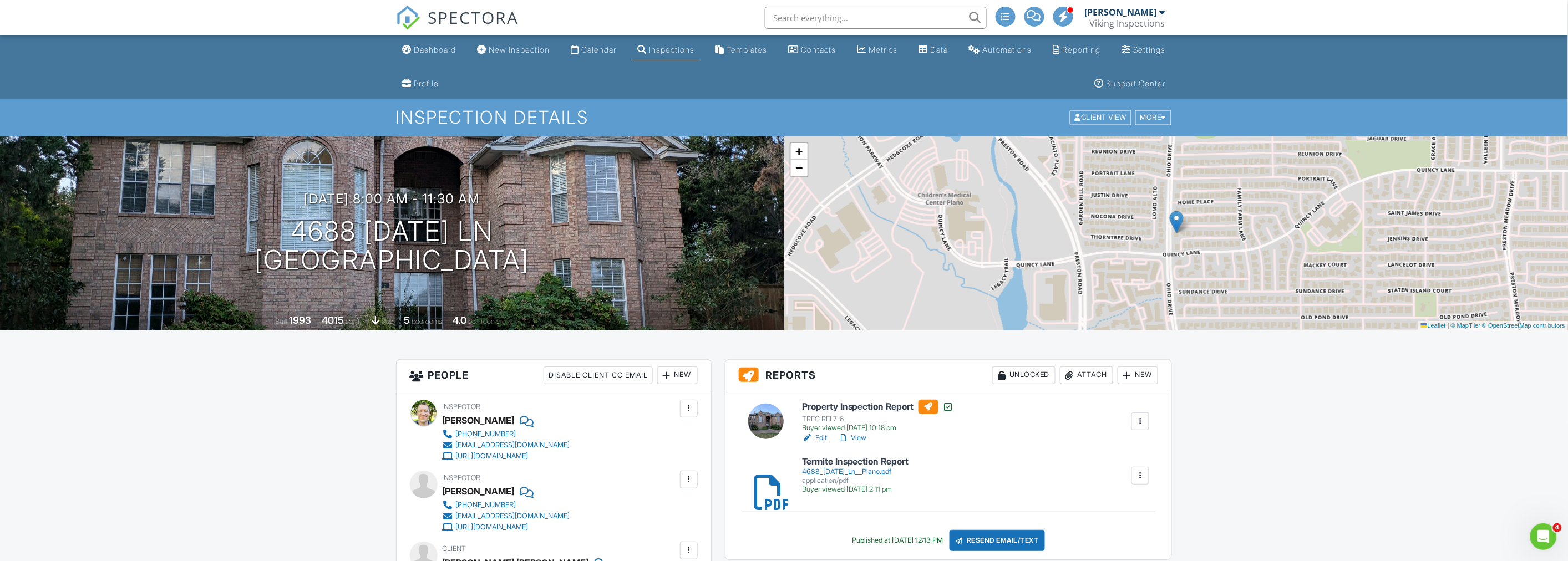
click at [272, 82] on ul "Dashboard New Inspection Calendar Inspections Templates Contacts Metrics Data A…" at bounding box center [784, 67] width 1568 height 63
click at [443, 46] on div "Dashboard" at bounding box center [435, 49] width 42 height 10
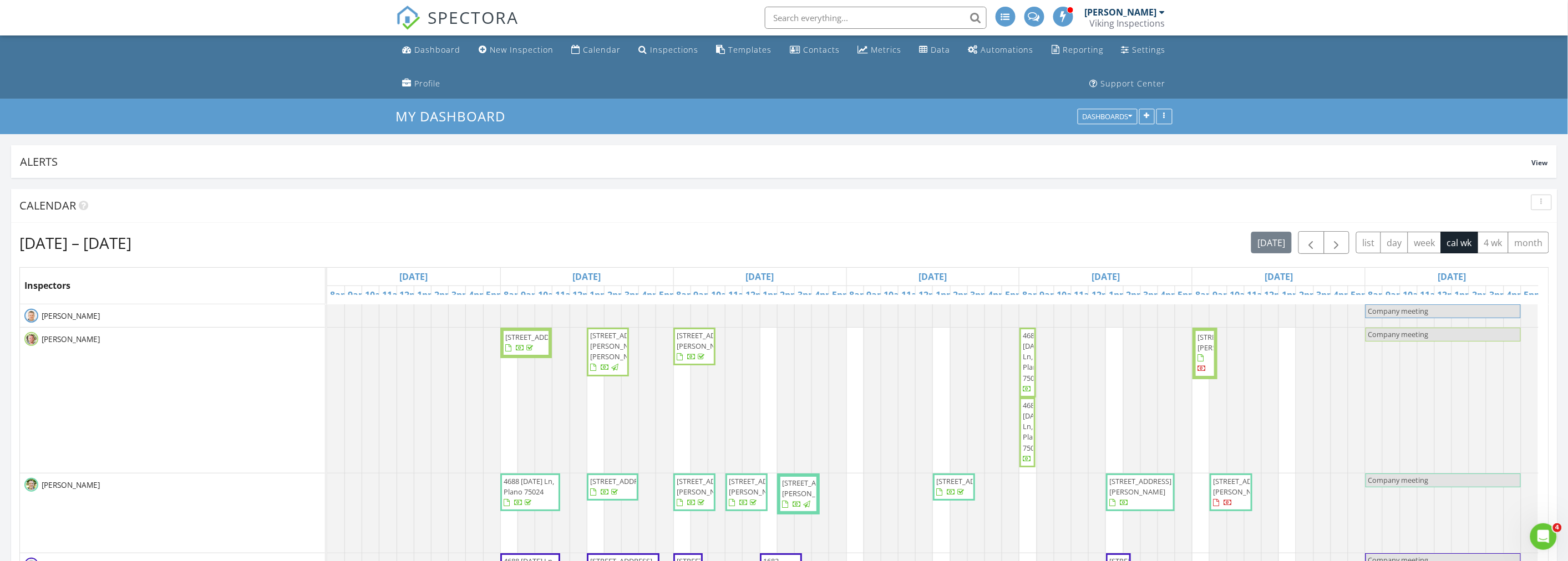
click at [1538, 203] on div "button" at bounding box center [1541, 202] width 10 height 8
click at [1536, 224] on div "Refresh" at bounding box center [1531, 227] width 40 height 13
click at [234, 82] on ul "Dashboard New Inspection Calendar Inspections Templates Contacts Metrics Data A…" at bounding box center [784, 67] width 1568 height 63
click at [1549, 202] on button "button" at bounding box center [1541, 202] width 21 height 16
click at [1523, 225] on div "Refresh" at bounding box center [1531, 227] width 40 height 13
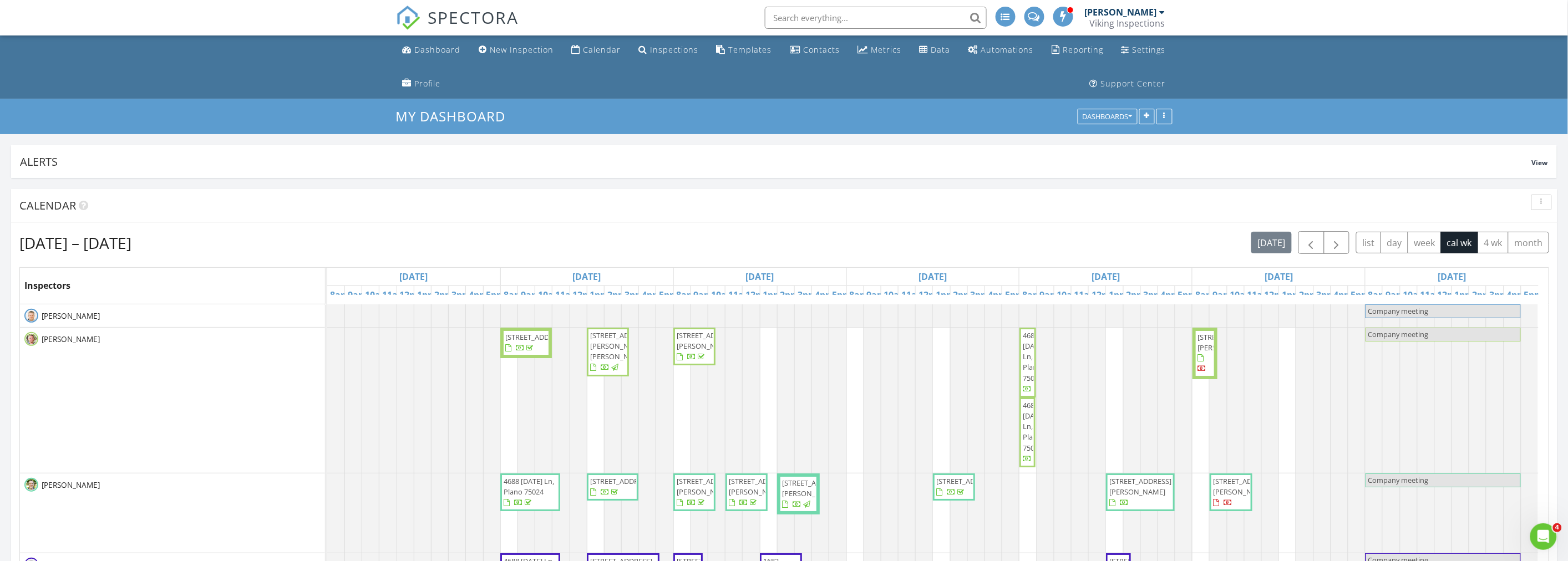
click at [810, 234] on div "[DATE] – [DATE] [DATE] list day week cal wk 4 wk month" at bounding box center [784, 242] width 1530 height 22
click at [168, 71] on ul "Dashboard New Inspection Calendar Inspections Templates Contacts Metrics Data A…" at bounding box center [784, 67] width 1568 height 63
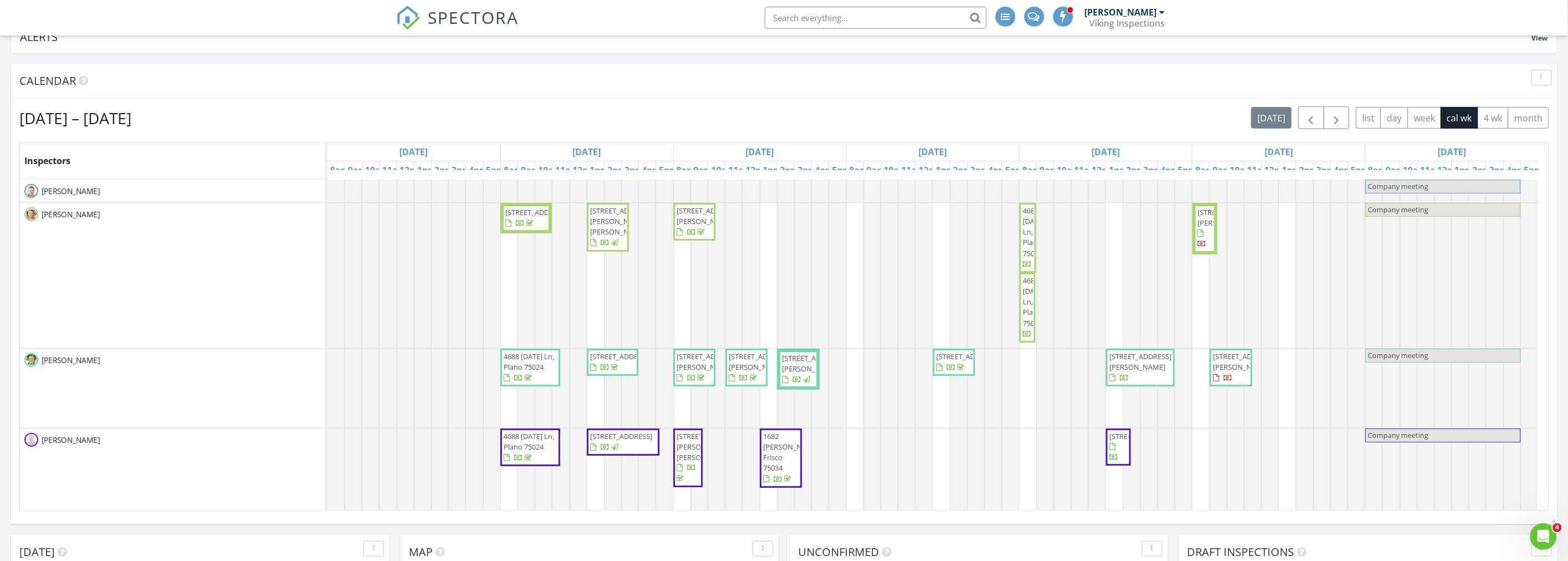
scroll to position [63, 0]
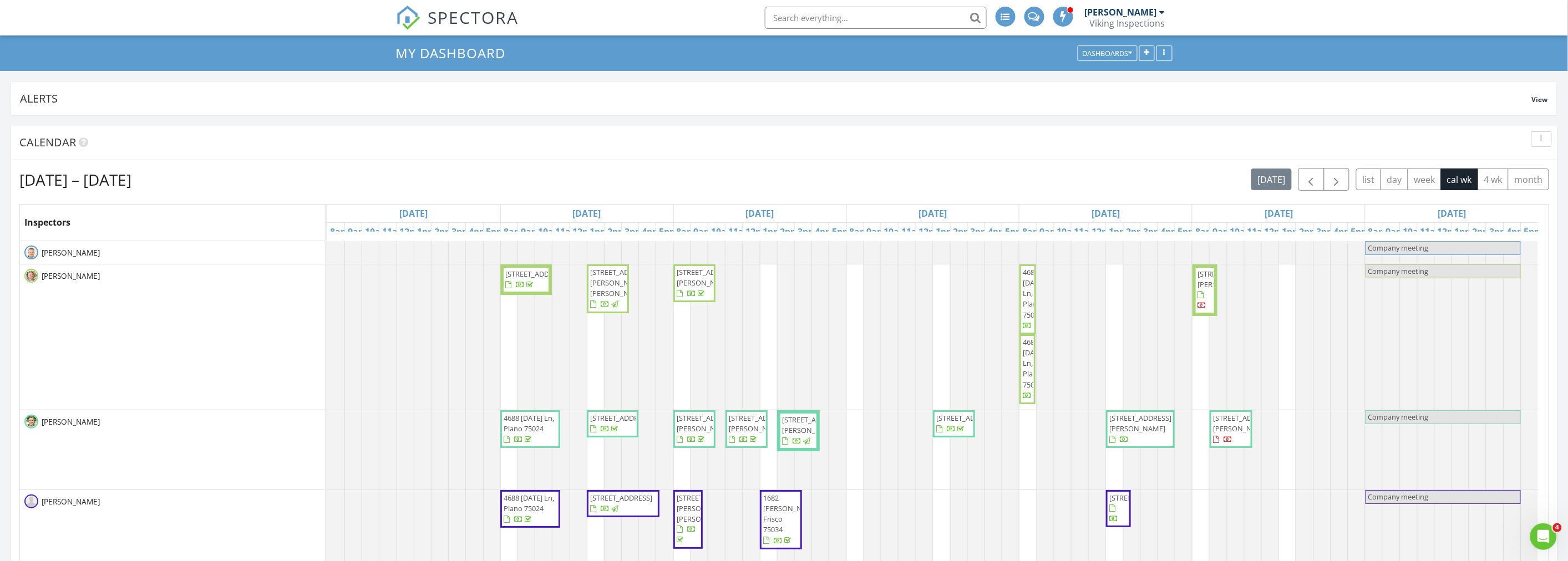
click at [231, 60] on div "My Dashboard Dashboards" at bounding box center [784, 53] width 1568 height 35
click at [735, 182] on div "[DATE] – [DATE] [DATE] list day week cal wk 4 wk month" at bounding box center [784, 179] width 1530 height 22
drag, startPoint x: 761, startPoint y: 186, endPoint x: 771, endPoint y: 186, distance: 10.0
click at [763, 186] on div "[DATE] – [DATE] [DATE] list day week cal wk 4 wk month" at bounding box center [784, 179] width 1530 height 22
click at [820, 182] on div "[DATE] – [DATE] [DATE] list day week cal wk 4 wk month" at bounding box center [784, 179] width 1530 height 22
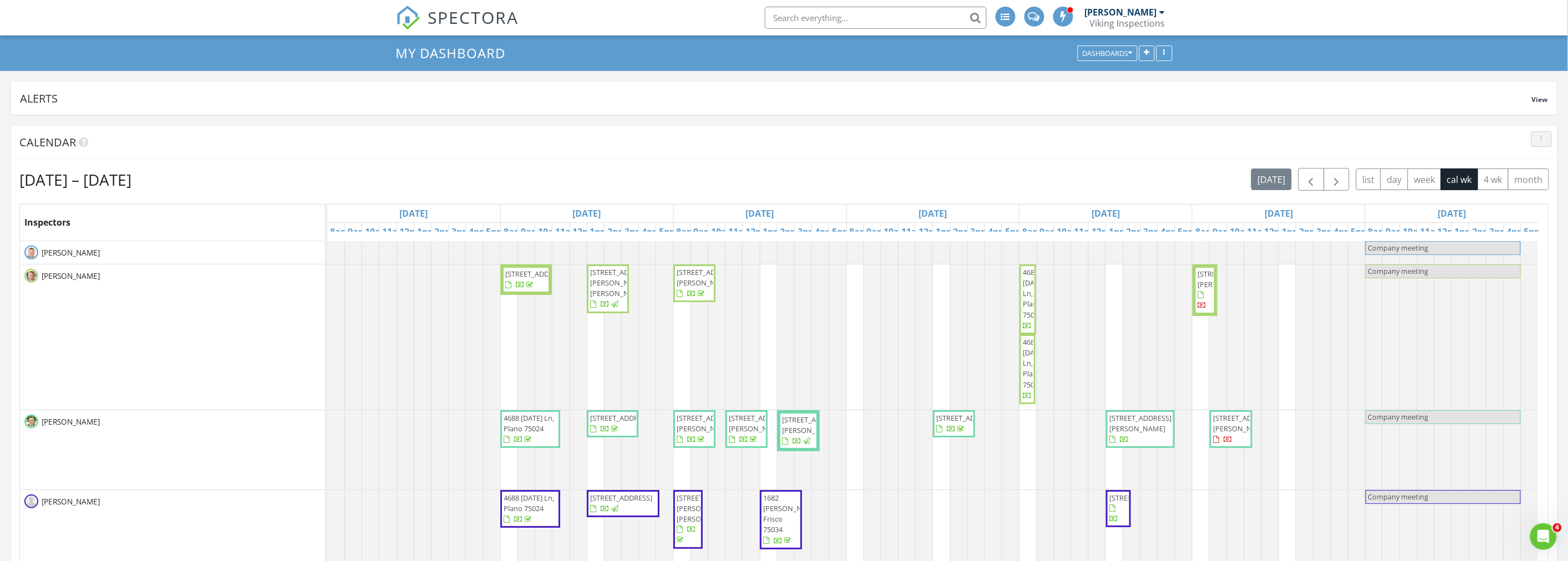
click at [1543, 139] on div "button" at bounding box center [1541, 138] width 10 height 8
click at [1538, 164] on div "Refresh" at bounding box center [1531, 164] width 40 height 13
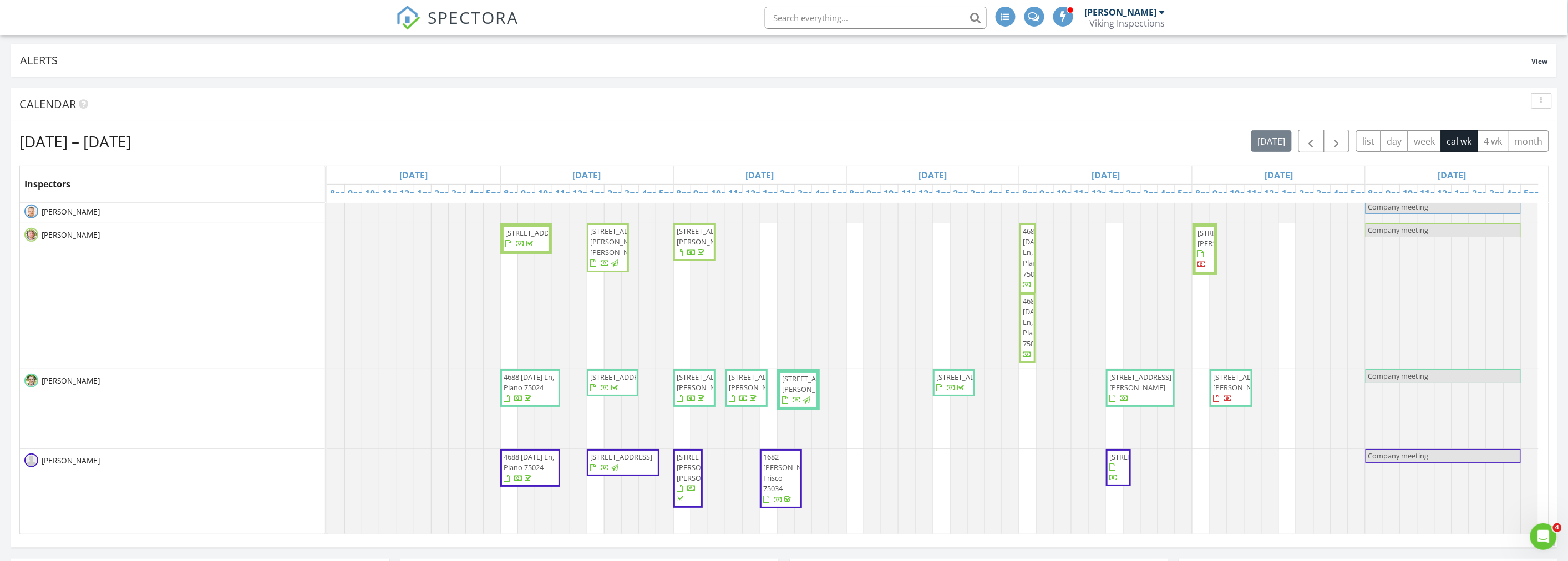
scroll to position [124, 0]
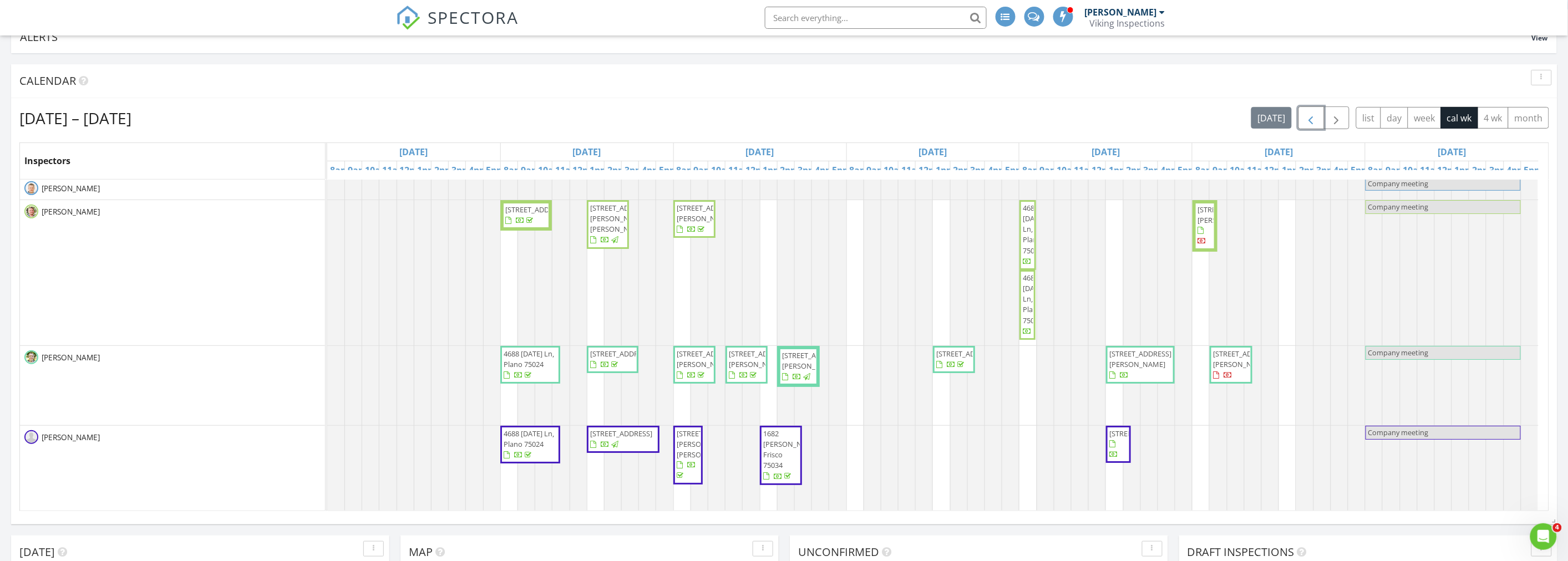
click at [1309, 117] on span "button" at bounding box center [1310, 118] width 13 height 13
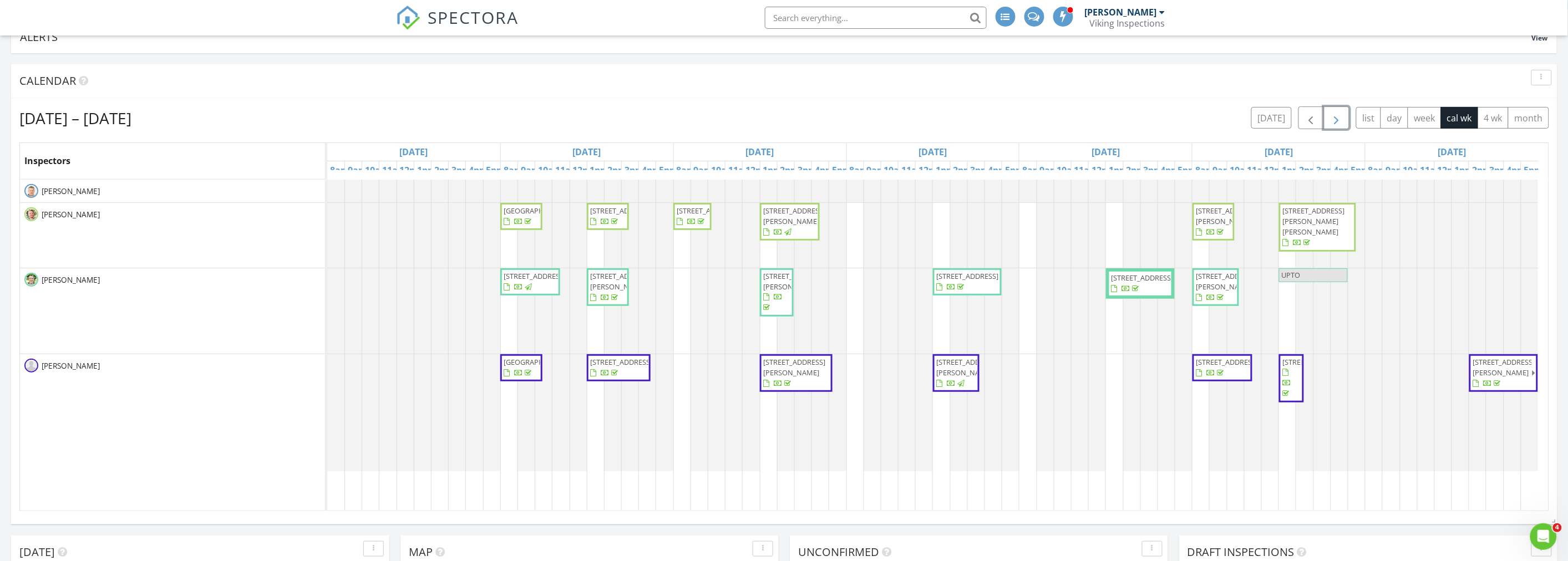
click at [1346, 118] on button "button" at bounding box center [1337, 118] width 26 height 22
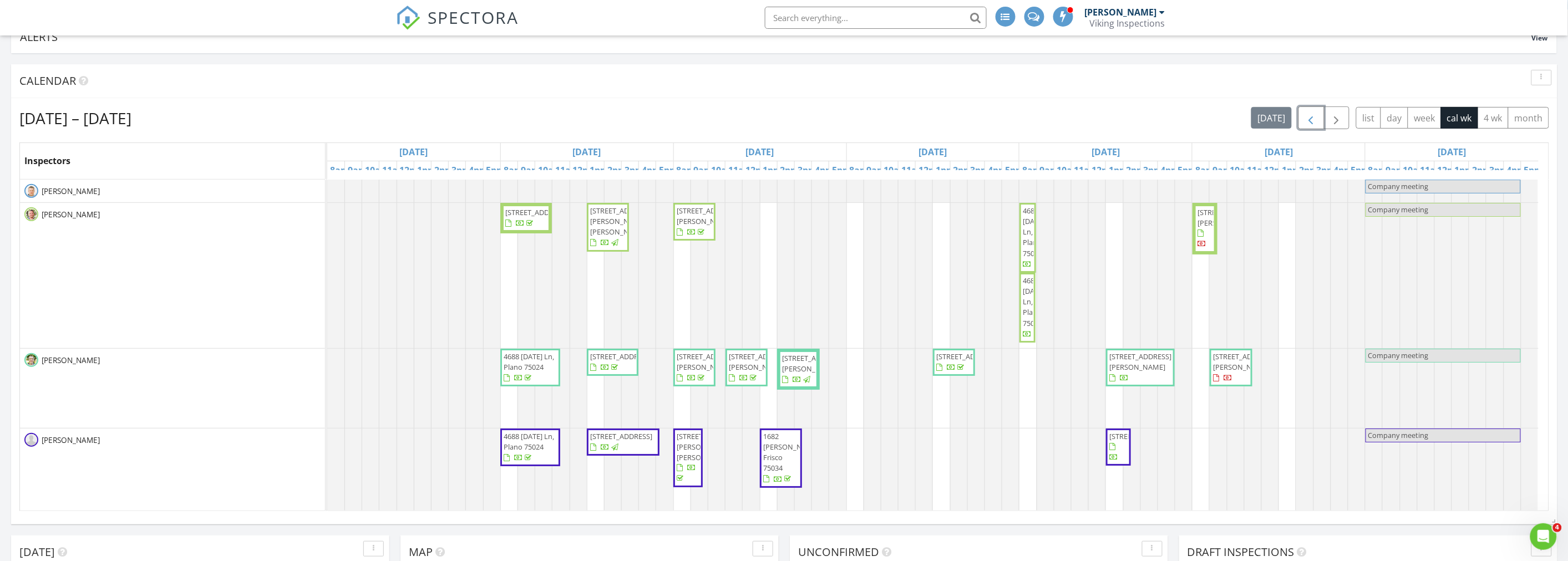
click at [1310, 118] on span "button" at bounding box center [1310, 118] width 13 height 13
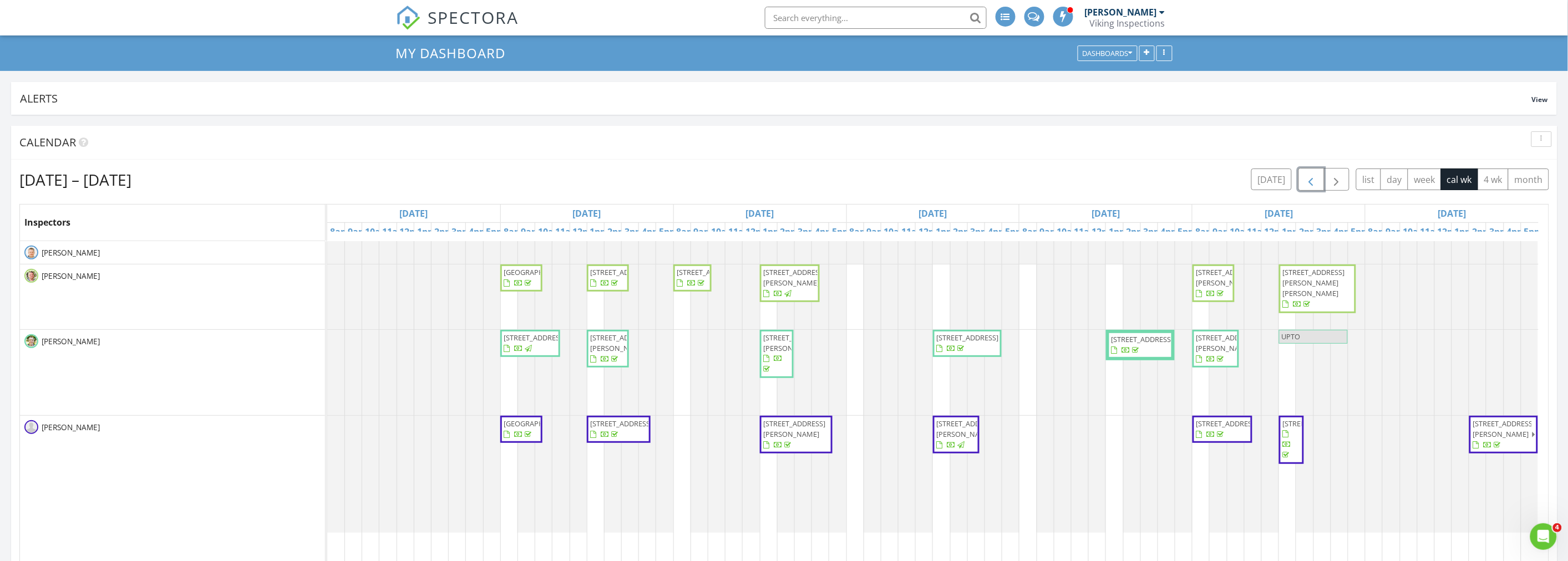
scroll to position [2, 0]
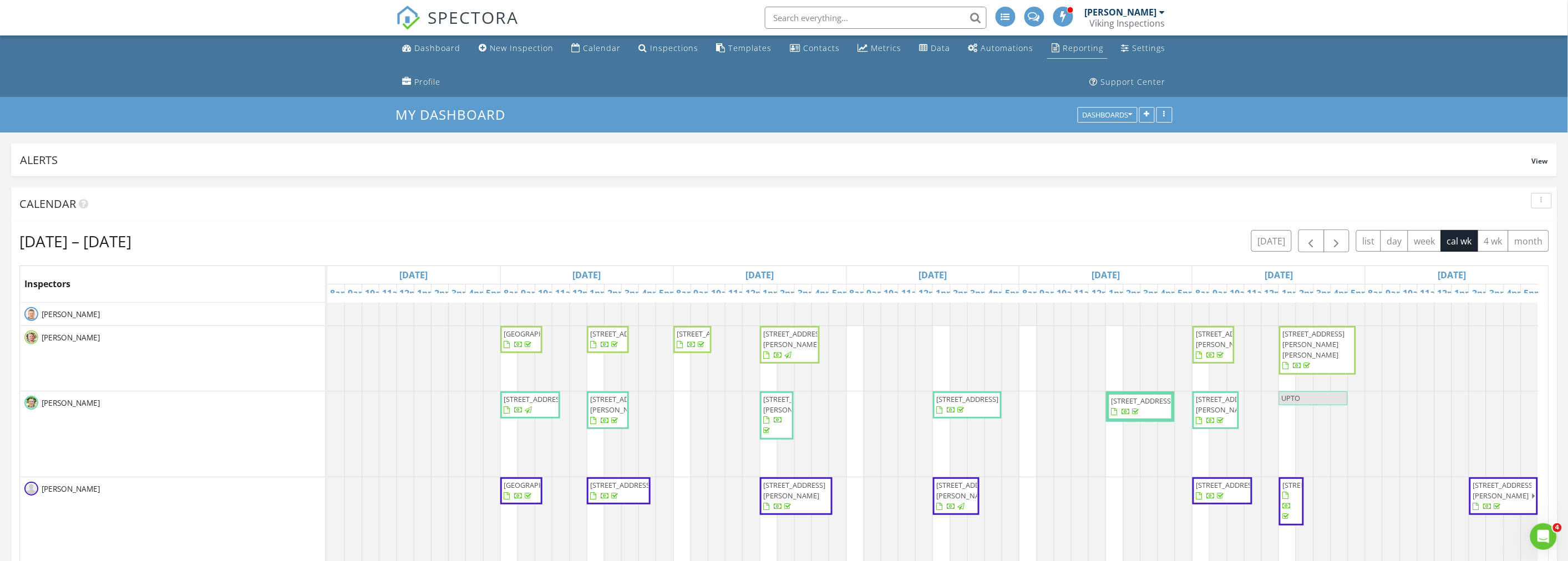
click at [1096, 50] on div "Reporting" at bounding box center [1083, 48] width 41 height 10
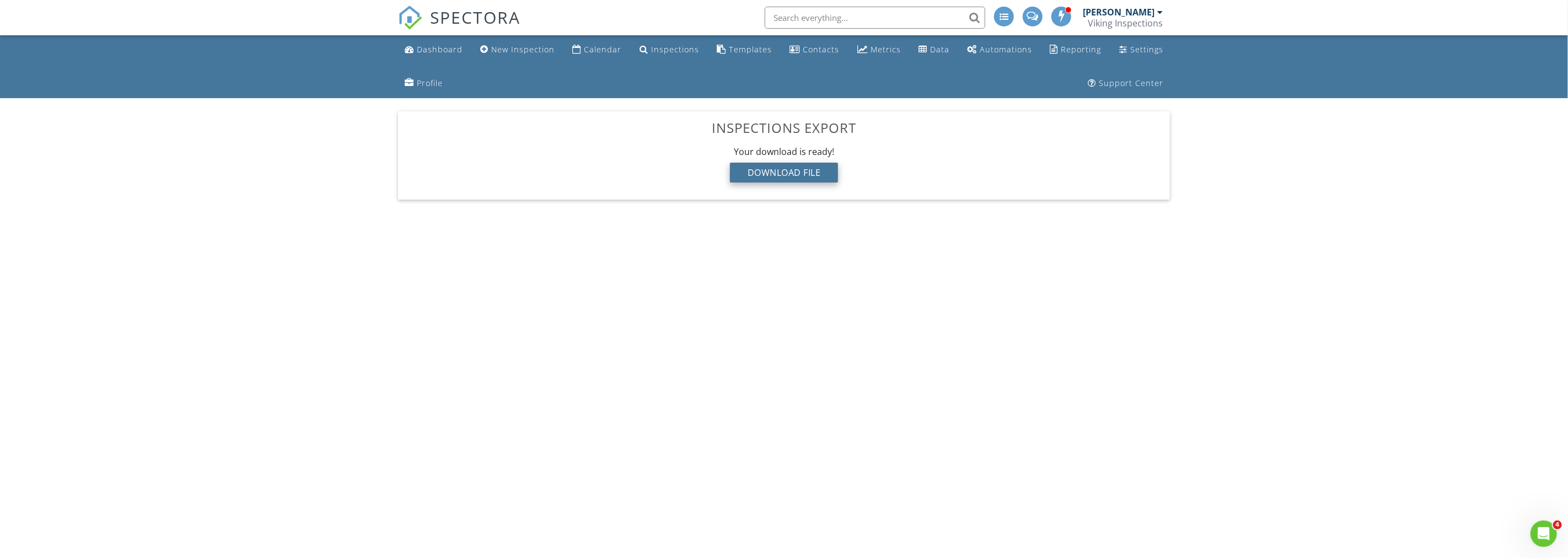
click at [789, 174] on div "Download File" at bounding box center [784, 172] width 108 height 20
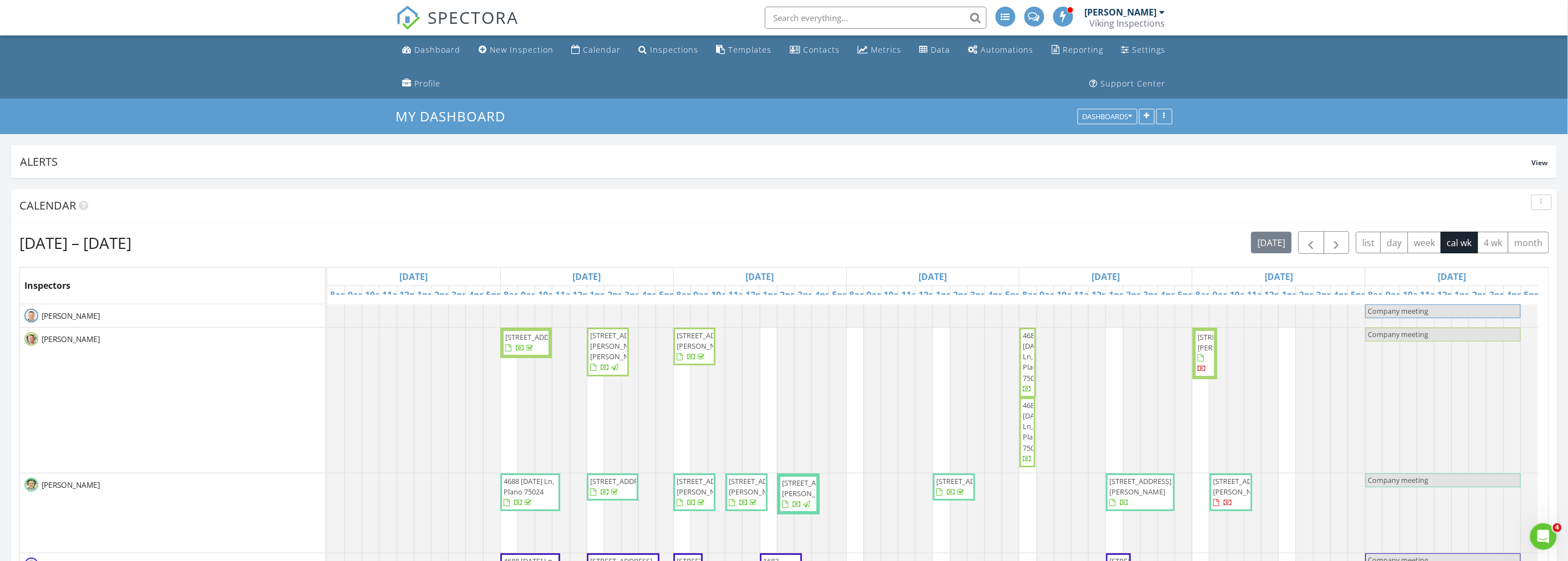
click at [206, 54] on ul "Dashboard New Inspection Calendar Inspections Templates Contacts Metrics Data A…" at bounding box center [784, 67] width 1568 height 63
click at [816, 242] on div "[DATE] – [DATE] [DATE] list day week cal wk 4 wk month" at bounding box center [784, 242] width 1530 height 22
click at [214, 76] on ul "Dashboard New Inspection Calendar Inspections Templates Contacts Metrics Data A…" at bounding box center [784, 67] width 1568 height 63
click at [241, 73] on ul "Dashboard New Inspection Calendar Inspections Templates Contacts Metrics Data A…" at bounding box center [784, 67] width 1568 height 63
click at [735, 241] on div "[DATE] – [DATE] [DATE] list day week cal wk 4 wk month" at bounding box center [784, 242] width 1530 height 22
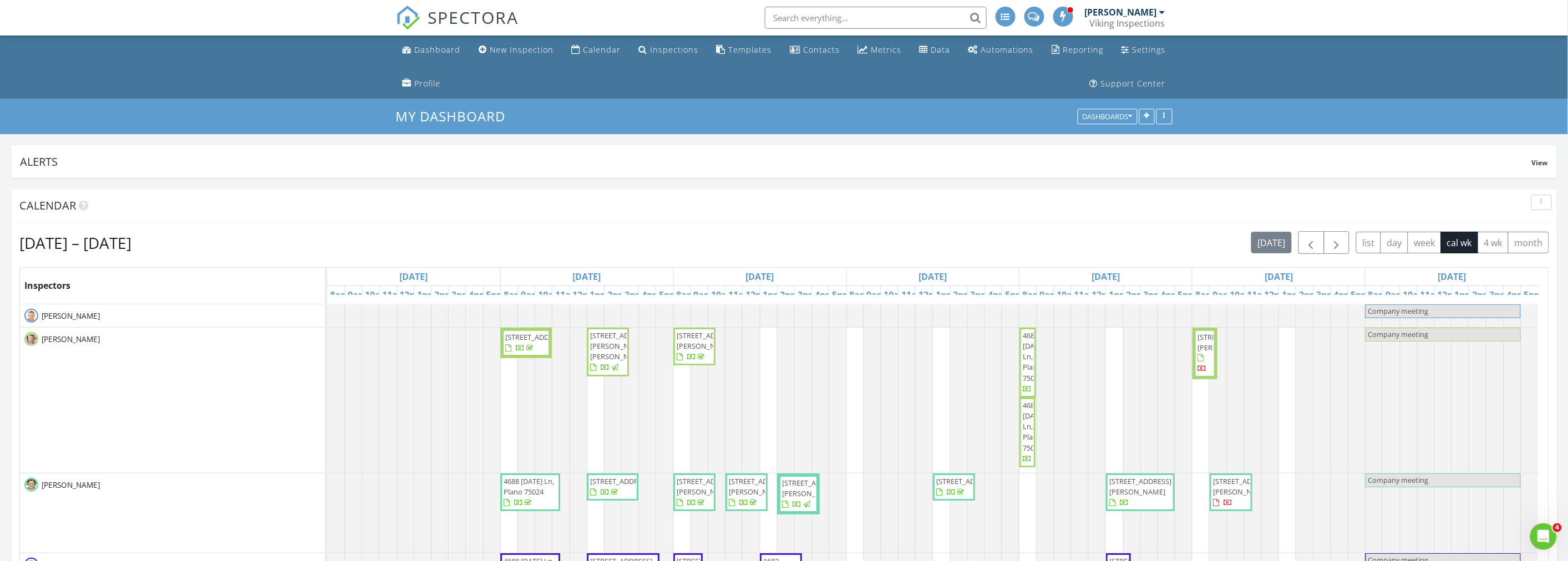
click at [1546, 199] on button "button" at bounding box center [1541, 202] width 21 height 16
click at [1543, 223] on div "Refresh" at bounding box center [1531, 227] width 40 height 13
click at [798, 237] on div "Aug 24 – 30, 2025 today list day week cal wk 4 wk month" at bounding box center [784, 242] width 1530 height 22
click at [793, 243] on div "Aug 24 – 30, 2025 today list day week cal wk 4 wk month" at bounding box center [784, 242] width 1530 height 22
click at [270, 71] on ul "Dashboard New Inspection Calendar Inspections Templates Contacts Metrics Data A…" at bounding box center [784, 67] width 1568 height 63
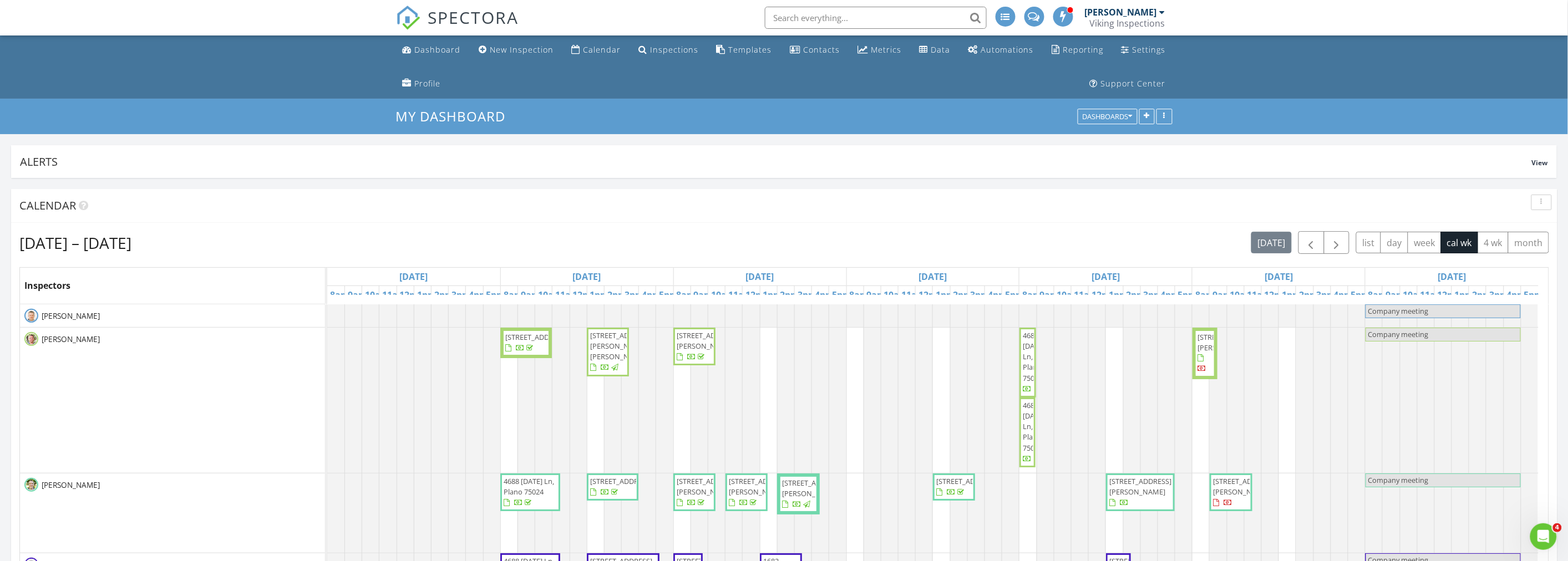
click at [246, 54] on ul "Dashboard New Inspection Calendar Inspections Templates Contacts Metrics Data A…" at bounding box center [784, 67] width 1568 height 63
click at [786, 242] on div "Aug 24 – 30, 2025 today list day week cal wk 4 wk month" at bounding box center [784, 242] width 1530 height 22
click at [242, 66] on ul "Dashboard New Inspection Calendar Inspections Templates Contacts Metrics Data A…" at bounding box center [784, 67] width 1568 height 63
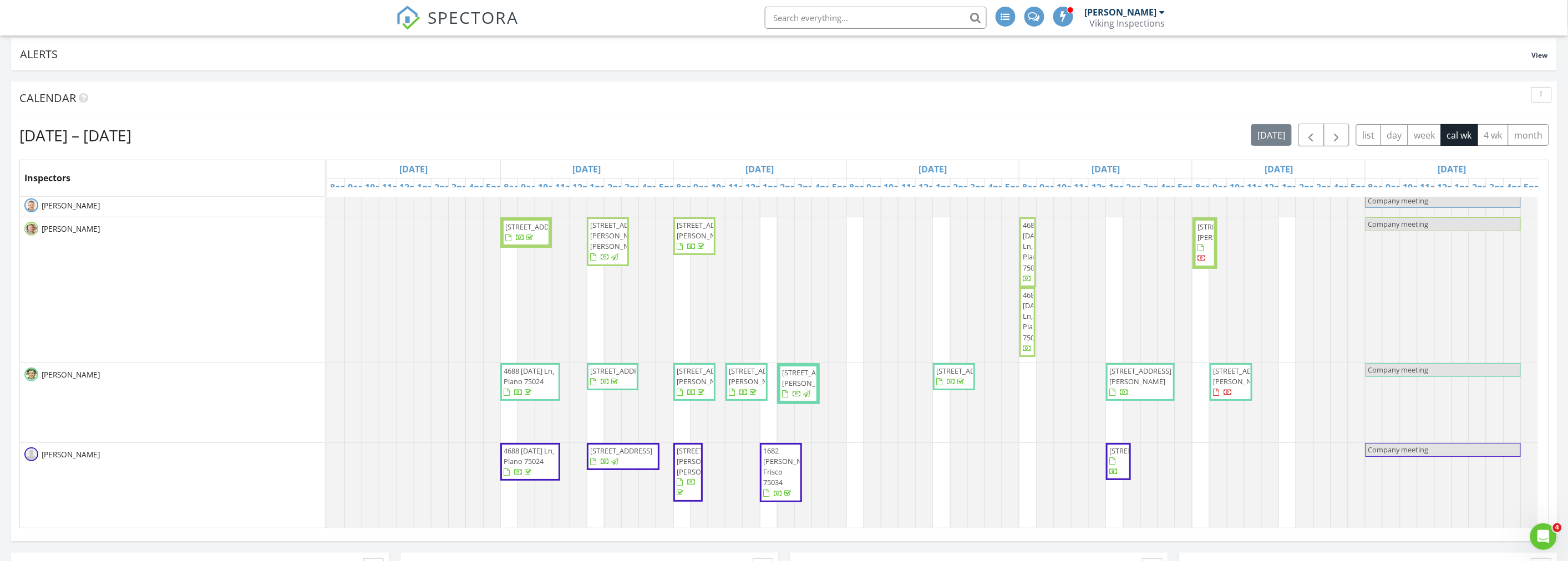
scroll to position [123, 0]
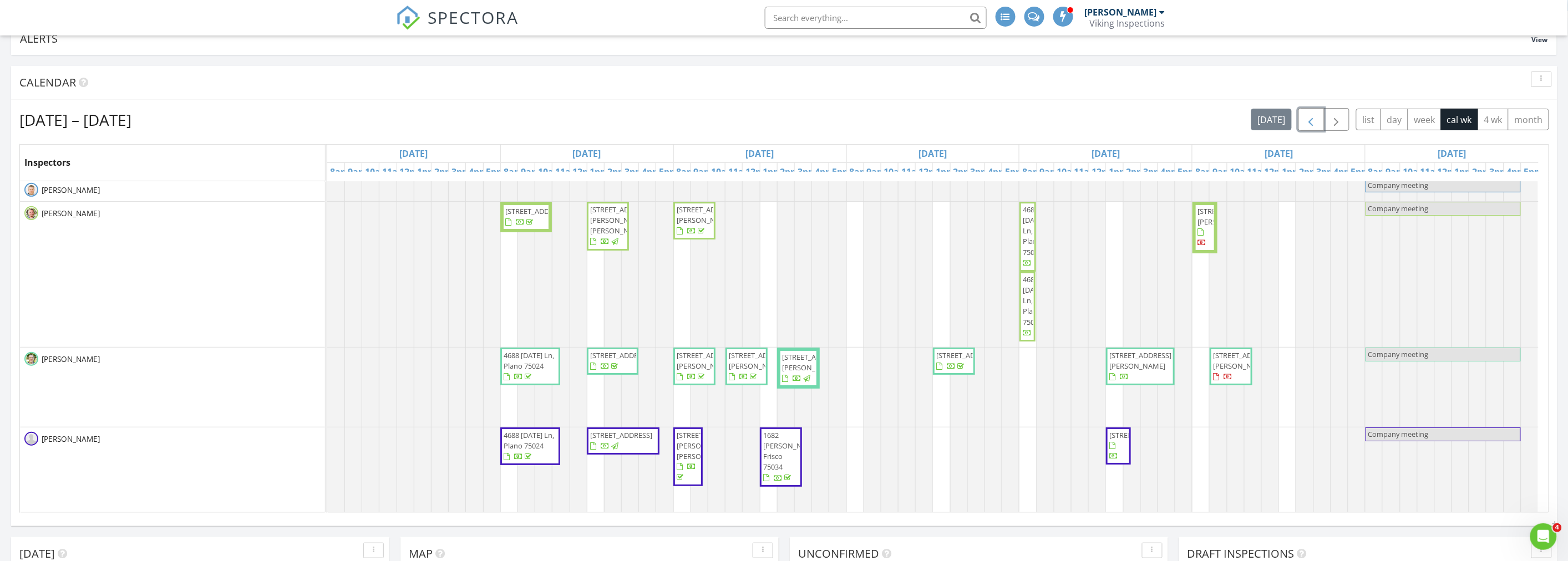
click at [1304, 123] on span "button" at bounding box center [1310, 119] width 13 height 13
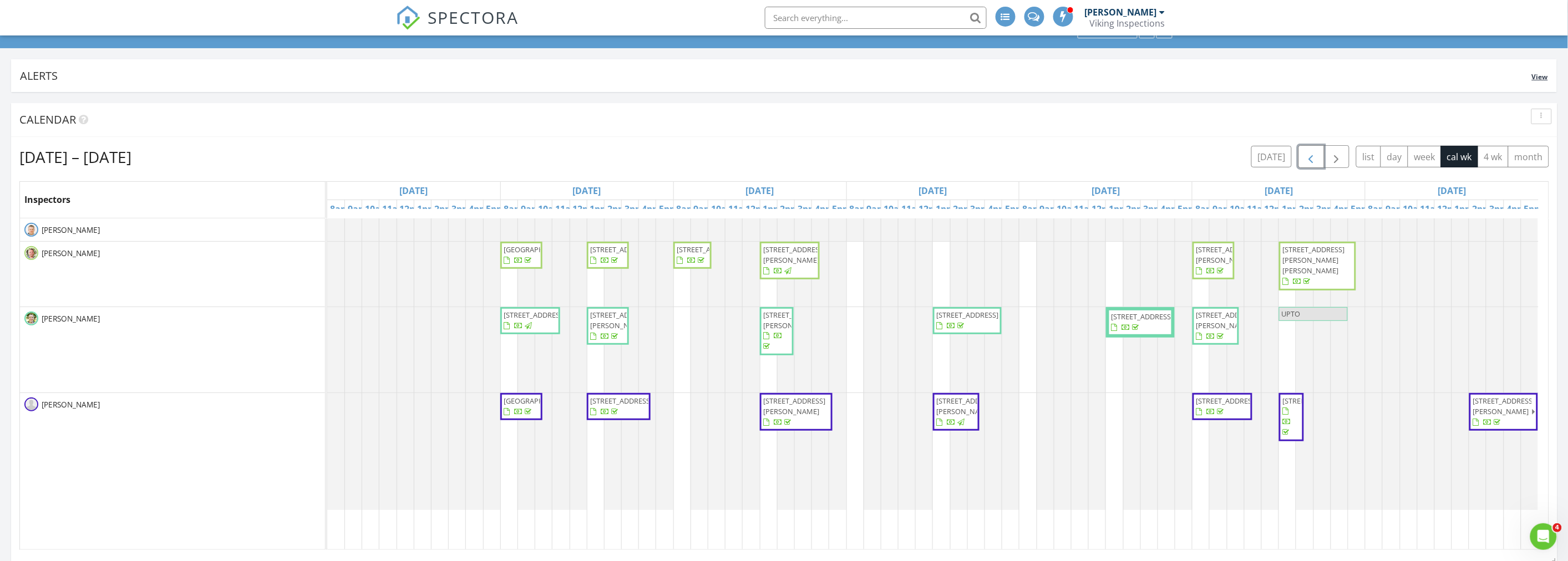
scroll to position [0, 0]
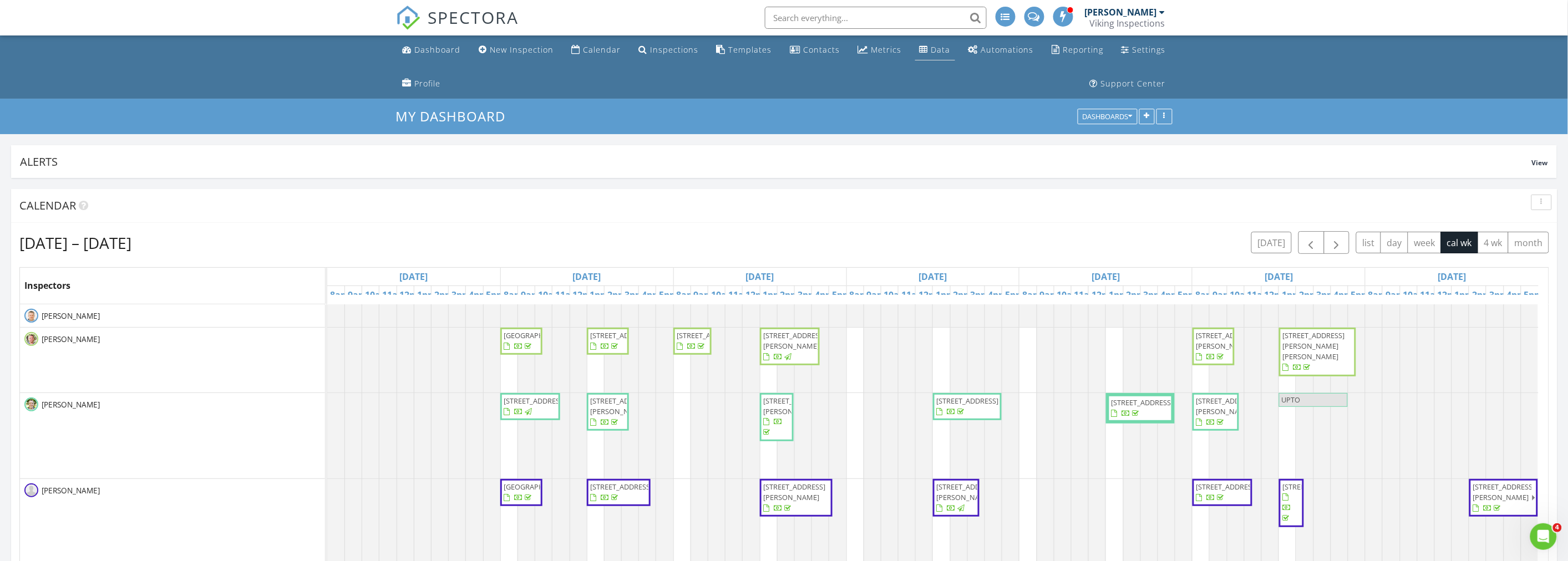
click at [950, 48] on div "Data" at bounding box center [941, 49] width 19 height 10
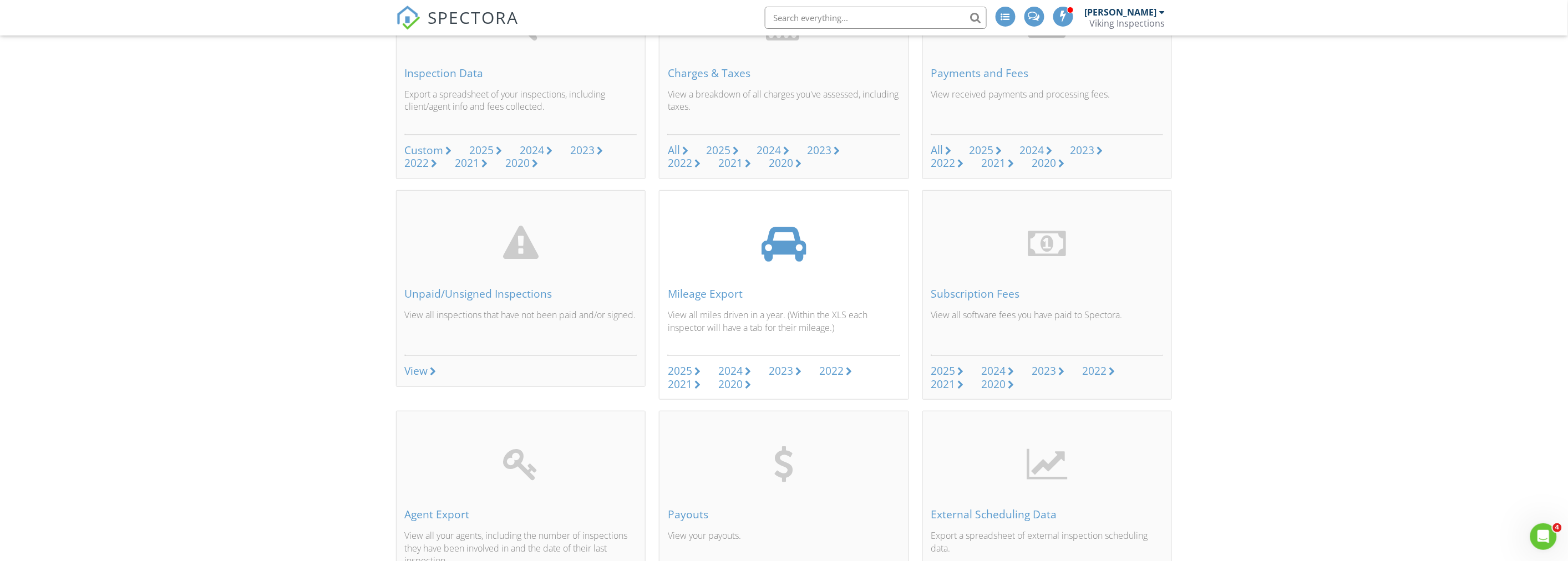
click at [690, 372] on div "2025" at bounding box center [680, 370] width 24 height 15
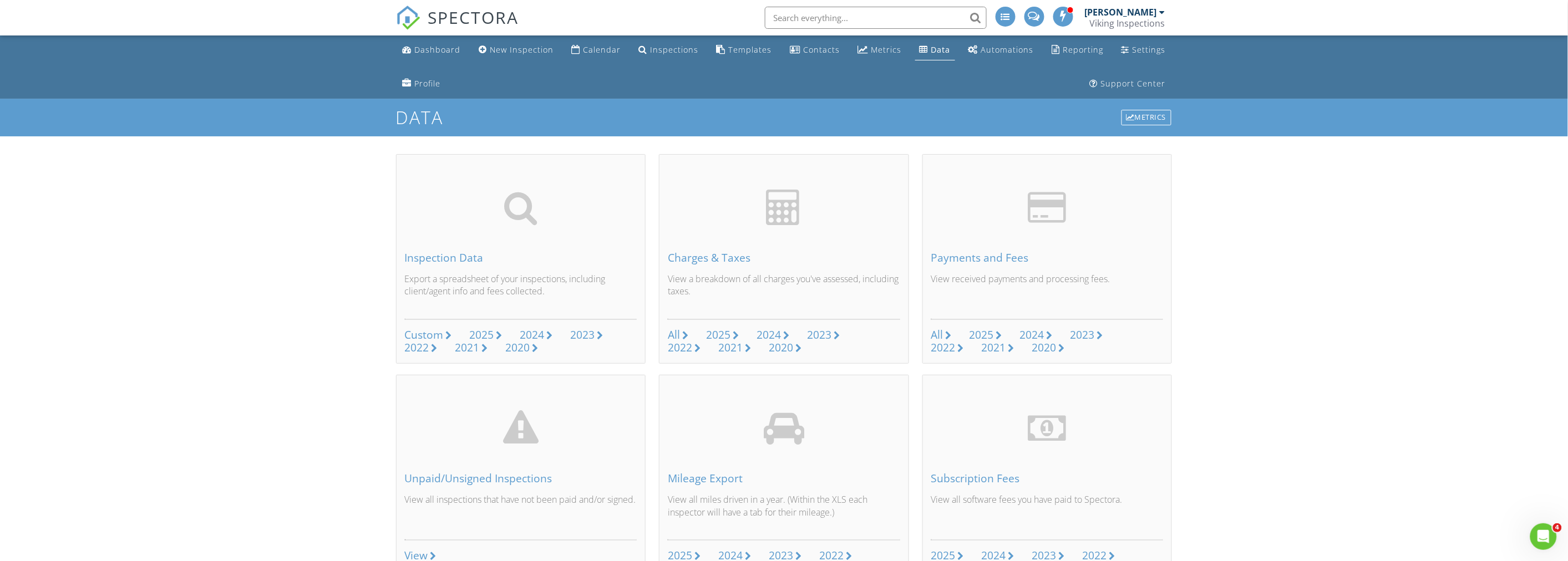
click at [413, 48] on link "Dashboard" at bounding box center [432, 50] width 67 height 21
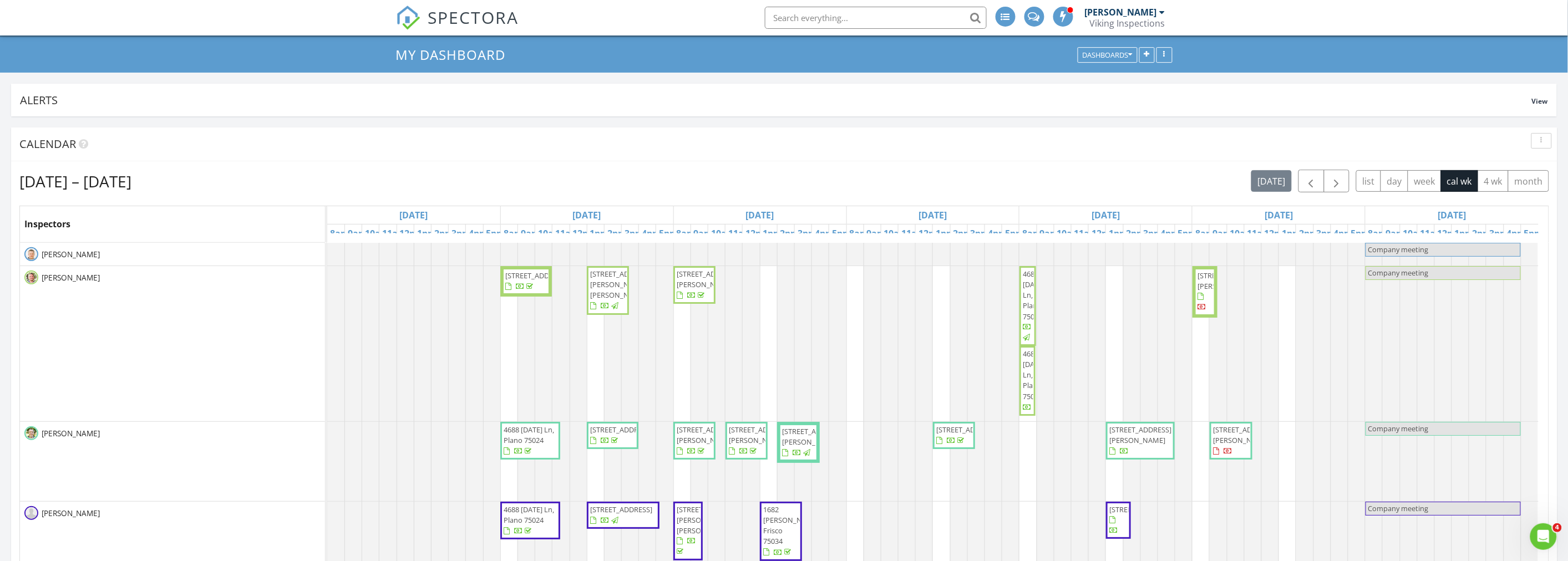
scroll to position [123, 0]
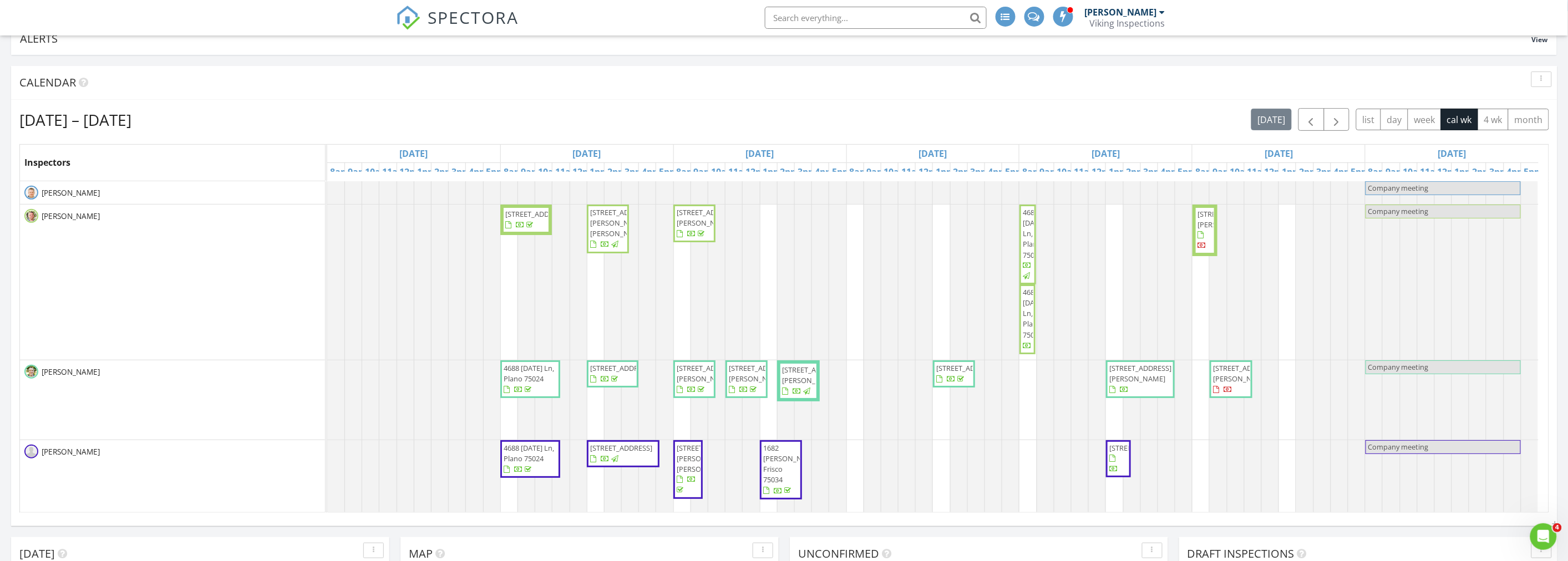
click at [245, 85] on div "Calendar" at bounding box center [775, 82] width 1513 height 16
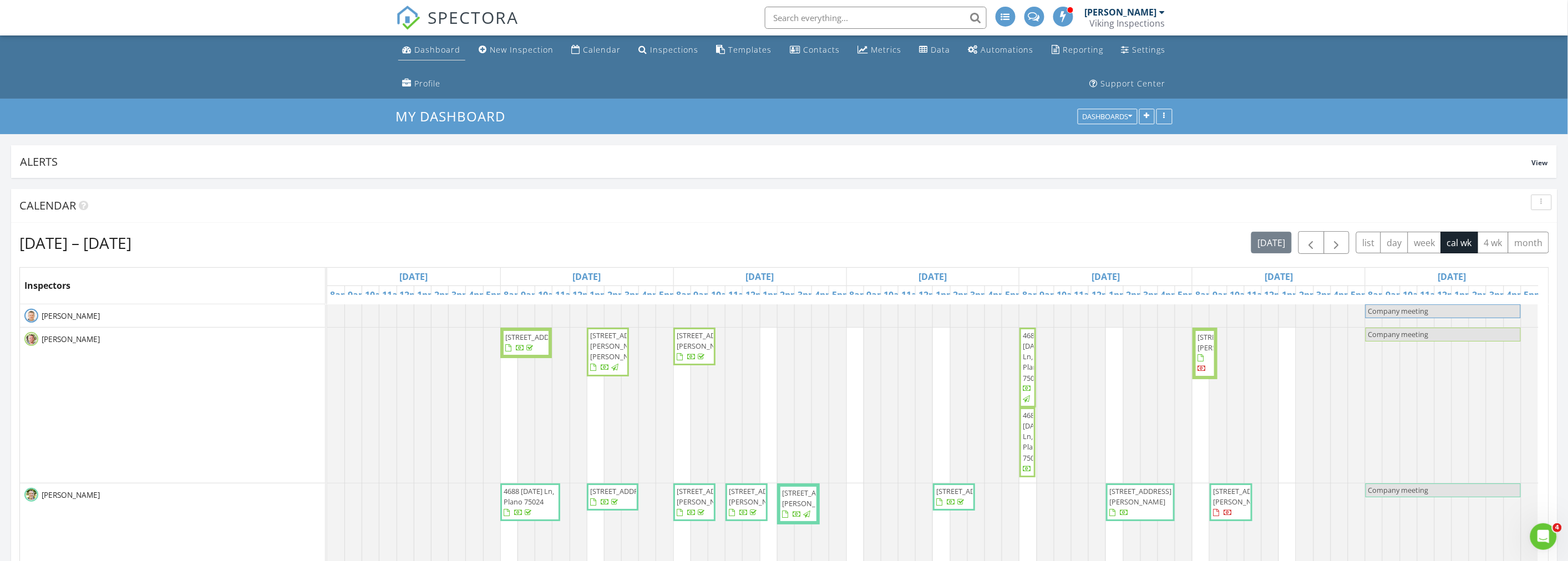
click at [422, 54] on div "Dashboard" at bounding box center [438, 49] width 46 height 10
click at [1540, 201] on icon "button" at bounding box center [1541, 202] width 2 height 8
click at [1539, 220] on link "Refresh" at bounding box center [1530, 227] width 58 height 27
click at [817, 236] on div "[DATE] – [DATE] [DATE] list day week cal wk 4 wk month" at bounding box center [784, 242] width 1530 height 22
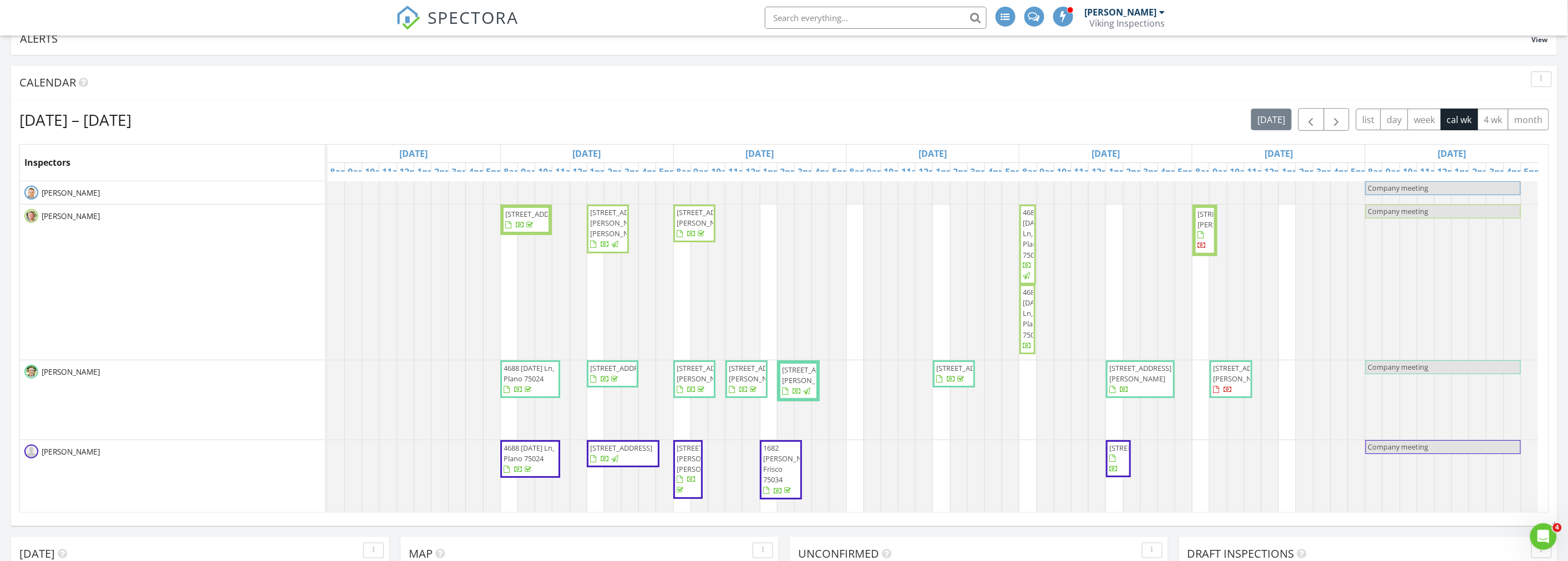
scroll to position [13, 0]
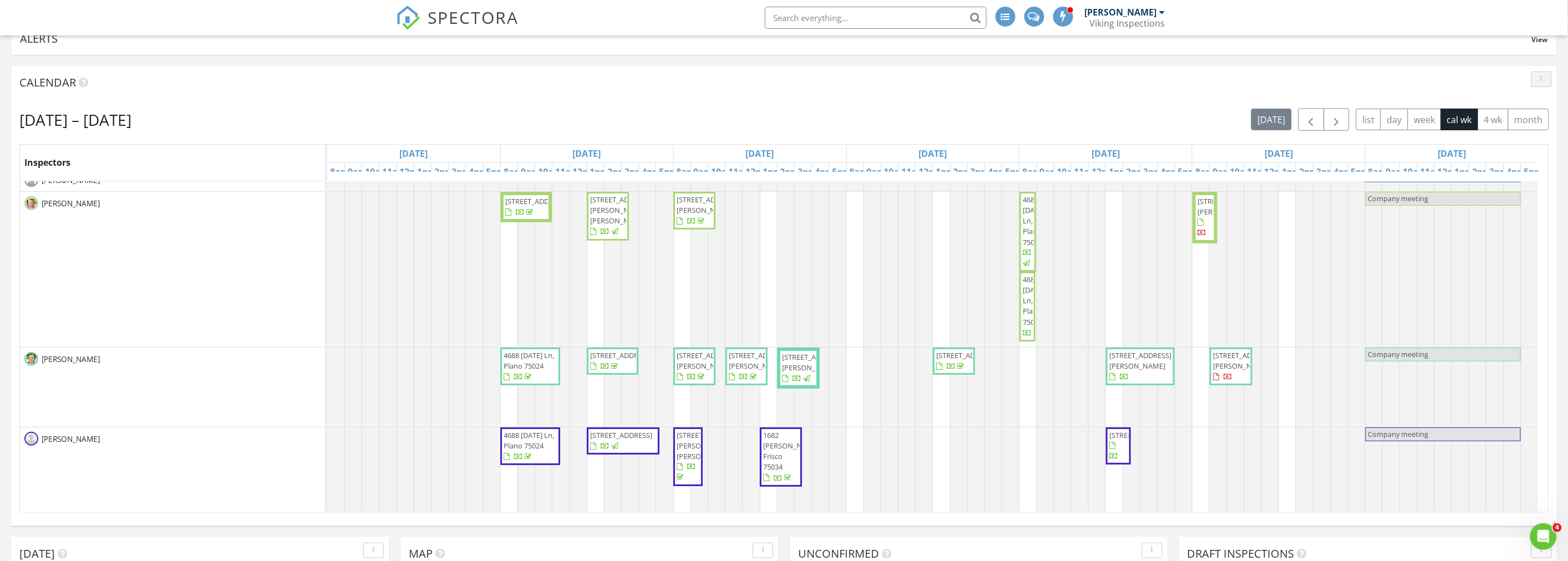
click at [1539, 80] on div "button" at bounding box center [1541, 79] width 10 height 8
click at [1531, 105] on div "Refresh" at bounding box center [1531, 104] width 40 height 13
